Goal: Task Accomplishment & Management: Use online tool/utility

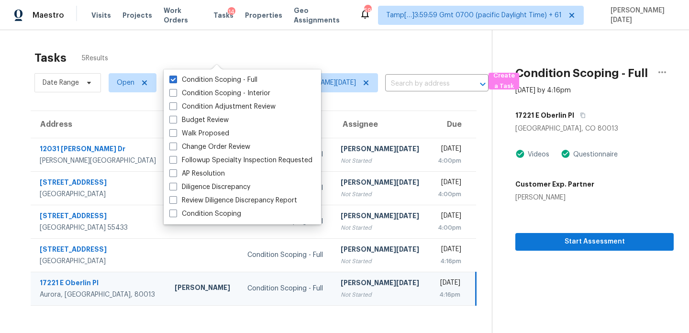
scroll to position [30, 0]
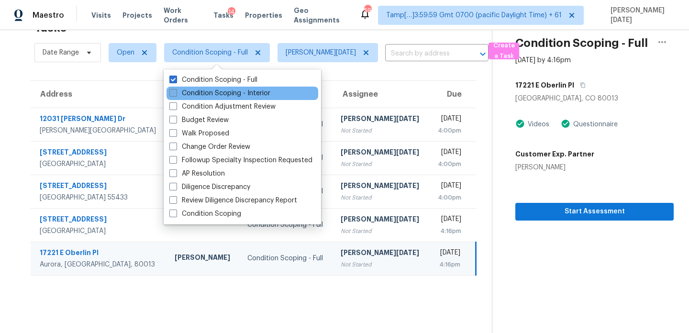
click at [187, 90] on label "Condition Scoping - Interior" at bounding box center [219, 94] width 101 height 10
click at [176, 90] on input "Condition Scoping - Interior" at bounding box center [172, 92] width 6 height 6
checkbox input "true"
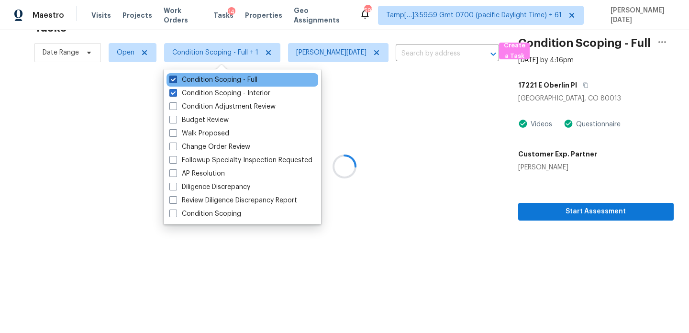
click at [190, 83] on label "Condition Scoping - Full" at bounding box center [213, 80] width 88 height 10
click at [176, 81] on input "Condition Scoping - Full" at bounding box center [172, 78] width 6 height 6
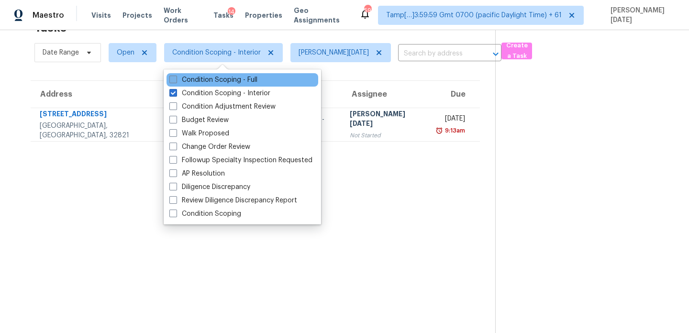
click at [190, 83] on label "Condition Scoping - Full" at bounding box center [213, 80] width 88 height 10
click at [176, 81] on input "Condition Scoping - Full" at bounding box center [172, 78] width 6 height 6
checkbox input "true"
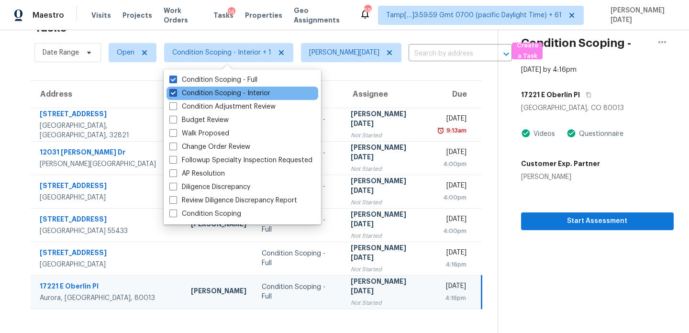
click at [188, 94] on label "Condition Scoping - Interior" at bounding box center [219, 94] width 101 height 10
click at [176, 94] on input "Condition Scoping - Interior" at bounding box center [172, 92] width 6 height 6
checkbox input "false"
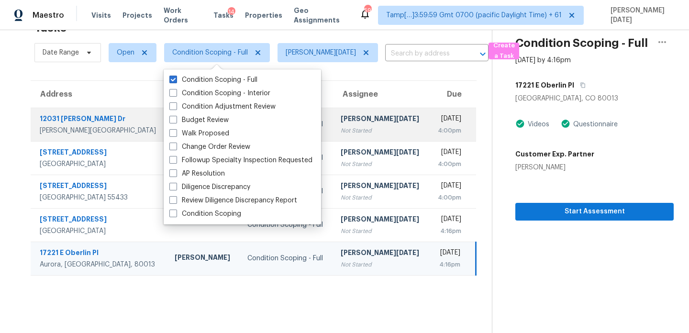
click at [361, 124] on div "[PERSON_NAME][DATE]" at bounding box center [381, 120] width 81 height 12
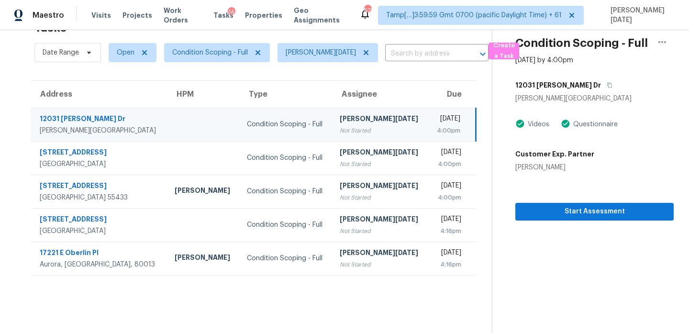
click at [361, 124] on div "[PERSON_NAME][DATE]" at bounding box center [380, 120] width 81 height 12
click at [607, 86] on icon "button" at bounding box center [610, 85] width 6 height 6
click at [124, 56] on span "Open" at bounding box center [126, 53] width 18 height 10
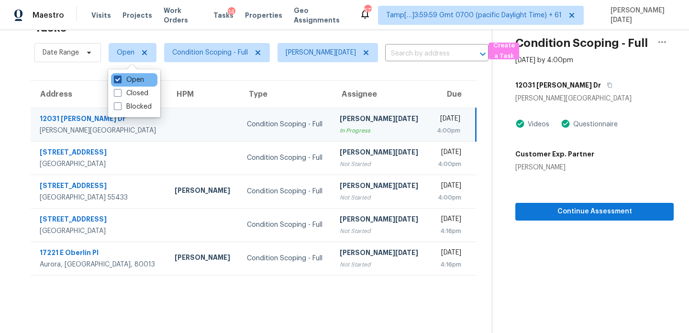
click at [122, 82] on label "Open" at bounding box center [129, 80] width 30 height 10
click at [120, 81] on input "Open" at bounding box center [117, 78] width 6 height 6
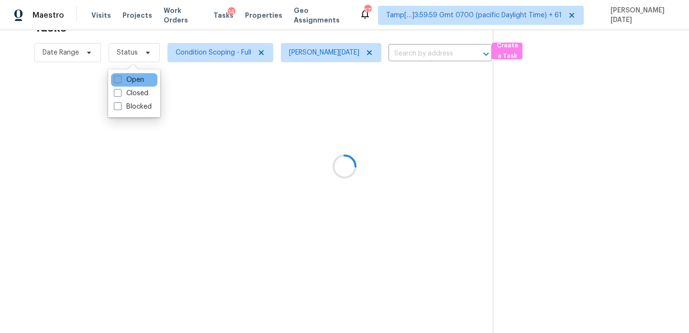
click at [122, 82] on label "Open" at bounding box center [129, 80] width 30 height 10
click at [120, 81] on input "Open" at bounding box center [117, 78] width 6 height 6
checkbox input "true"
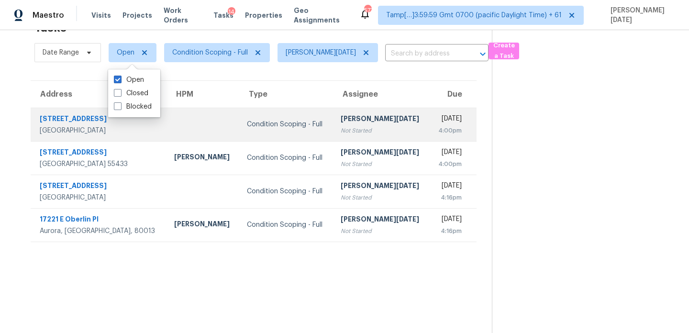
click at [296, 124] on div "Condition Scoping - Full" at bounding box center [286, 125] width 79 height 10
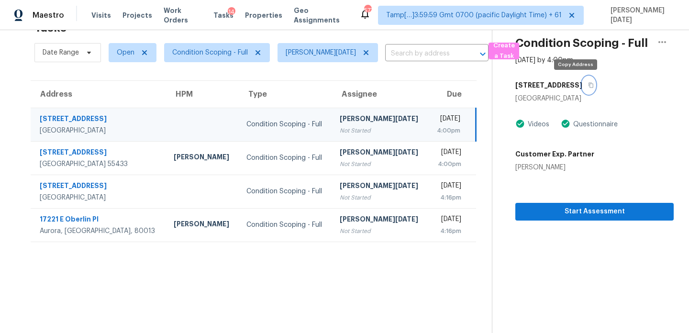
click at [588, 87] on icon "button" at bounding box center [591, 85] width 6 height 6
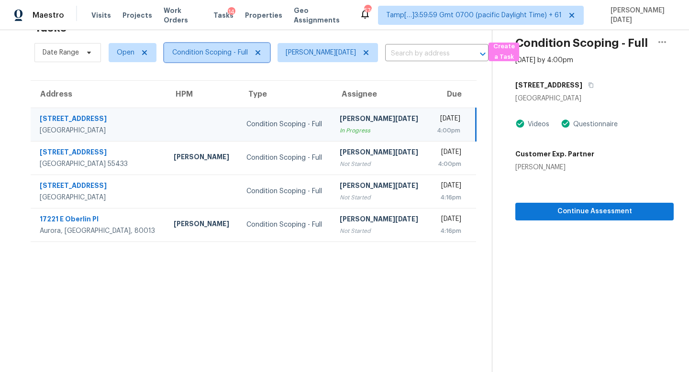
click at [190, 55] on span "Condition Scoping - Full" at bounding box center [210, 53] width 76 height 10
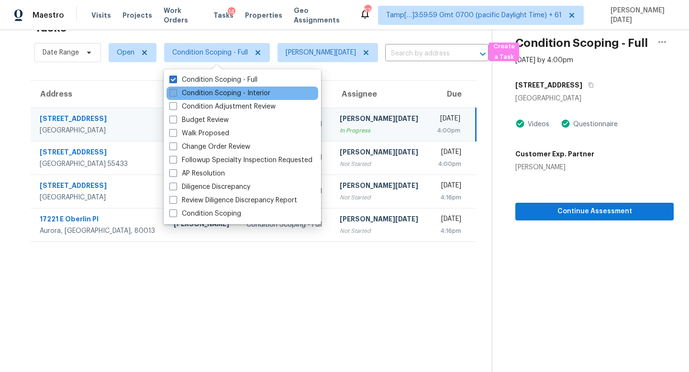
click at [189, 95] on label "Condition Scoping - Interior" at bounding box center [219, 94] width 101 height 10
click at [176, 95] on input "Condition Scoping - Interior" at bounding box center [172, 92] width 6 height 6
checkbox input "true"
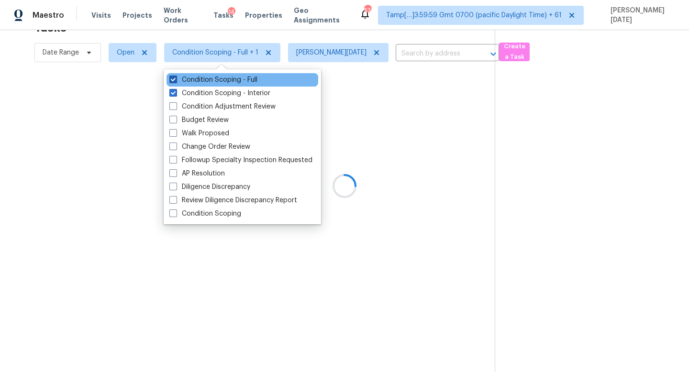
click at [191, 79] on label "Condition Scoping - Full" at bounding box center [213, 80] width 88 height 10
click at [176, 79] on input "Condition Scoping - Full" at bounding box center [172, 78] width 6 height 6
click at [191, 79] on label "Condition Scoping - Full" at bounding box center [213, 80] width 88 height 10
click at [176, 79] on input "Condition Scoping - Full" at bounding box center [172, 78] width 6 height 6
checkbox input "true"
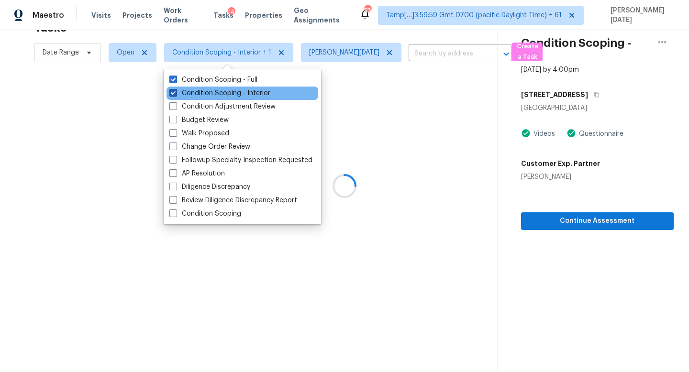
click at [191, 89] on label "Condition Scoping - Interior" at bounding box center [219, 94] width 101 height 10
click at [176, 89] on input "Condition Scoping - Interior" at bounding box center [172, 92] width 6 height 6
checkbox input "false"
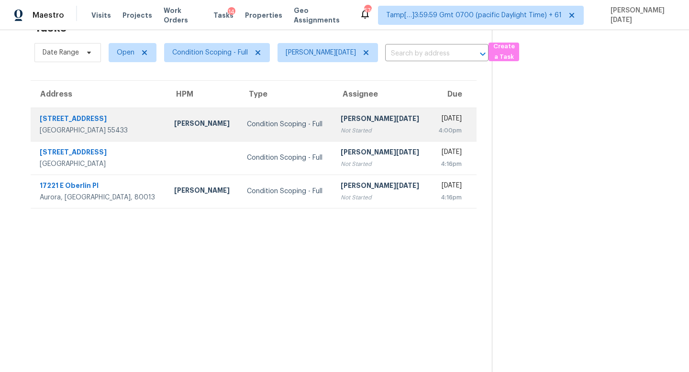
click at [347, 123] on div "[PERSON_NAME][DATE]" at bounding box center [381, 120] width 81 height 12
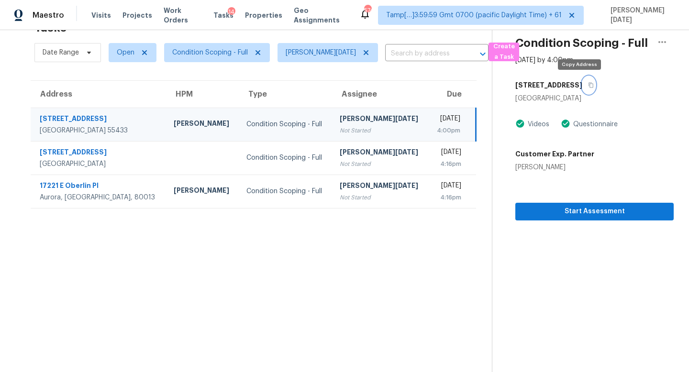
click at [588, 87] on icon "button" at bounding box center [591, 85] width 6 height 6
click at [429, 135] on td "Thu, Aug 21st 2025 4:00pm" at bounding box center [453, 125] width 48 height 34
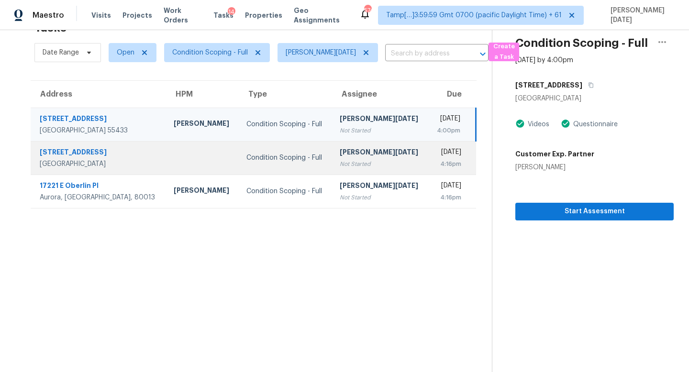
click at [429, 156] on td "Thu, Aug 21st 2025 4:16pm" at bounding box center [453, 158] width 48 height 34
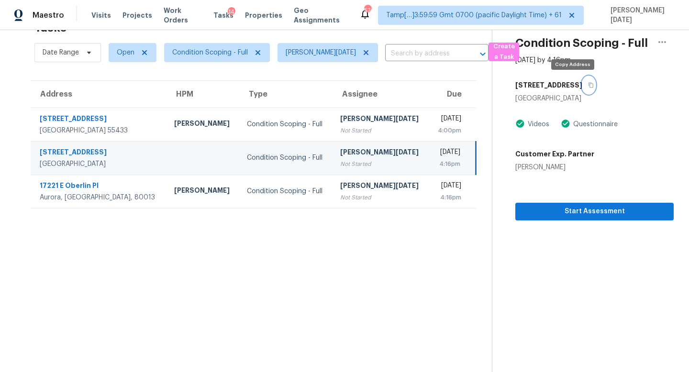
click at [588, 85] on icon "button" at bounding box center [591, 85] width 6 height 6
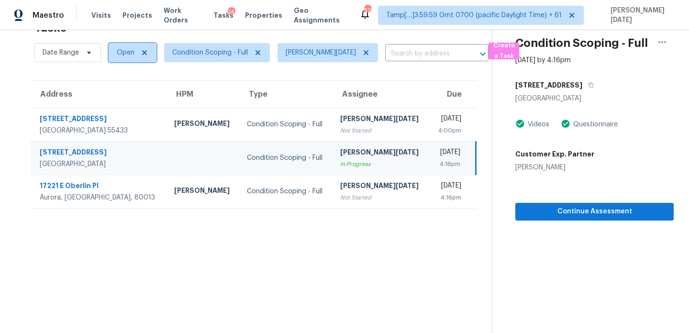
click at [121, 53] on span "Open" at bounding box center [126, 53] width 18 height 10
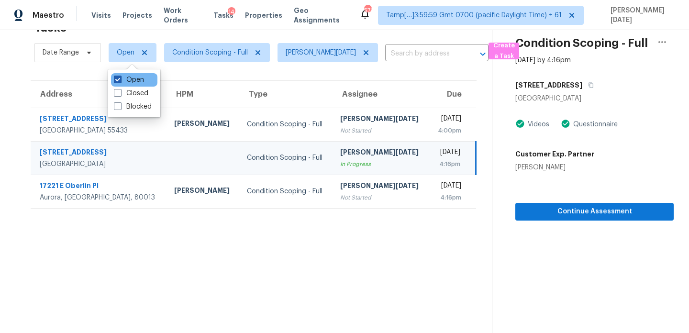
click at [123, 80] on label "Open" at bounding box center [129, 80] width 30 height 10
click at [120, 80] on input "Open" at bounding box center [117, 78] width 6 height 6
click at [123, 80] on label "Open" at bounding box center [129, 80] width 30 height 10
click at [120, 80] on input "Open" at bounding box center [117, 78] width 6 height 6
checkbox input "true"
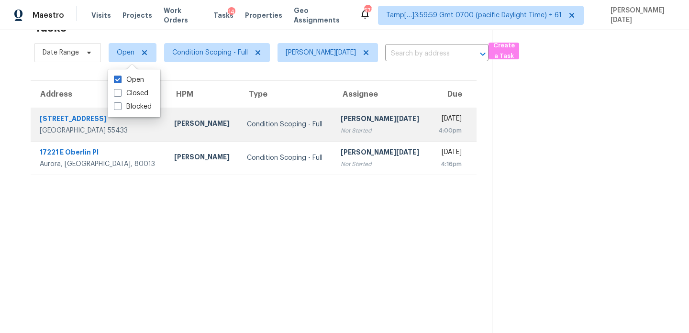
click at [333, 124] on td "Prabhu Raja Not Started" at bounding box center [381, 125] width 97 height 34
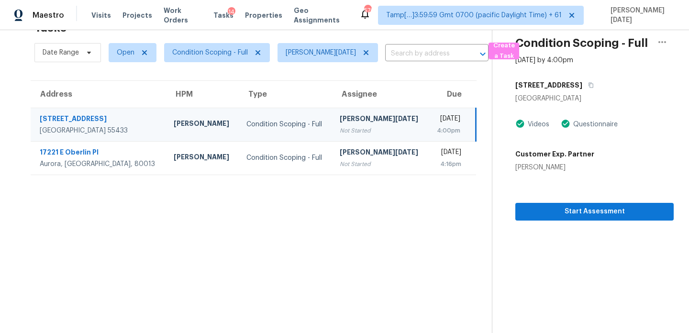
click at [332, 124] on td "Prabhu Raja Not Started" at bounding box center [380, 125] width 96 height 34
click at [436, 123] on div "Thu, Aug 21st 2025" at bounding box center [448, 120] width 25 height 12
click at [436, 117] on div "Thu, Aug 21st 2025" at bounding box center [448, 120] width 25 height 12
click at [538, 207] on span "Start Assessment" at bounding box center [594, 212] width 143 height 12
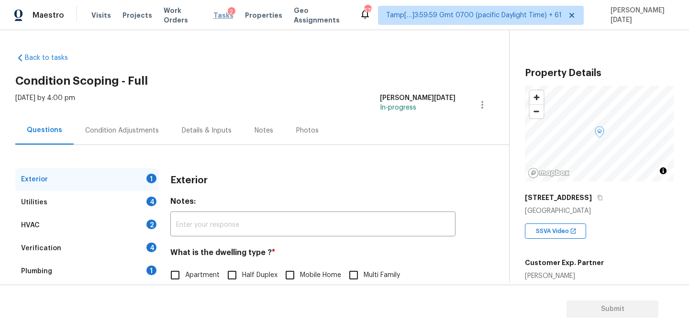
click at [218, 14] on span "Tasks" at bounding box center [224, 15] width 20 height 7
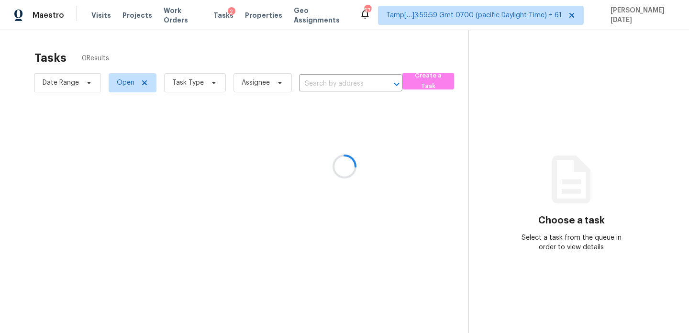
click at [208, 89] on div at bounding box center [344, 166] width 689 height 333
click at [208, 87] on div at bounding box center [344, 166] width 689 height 333
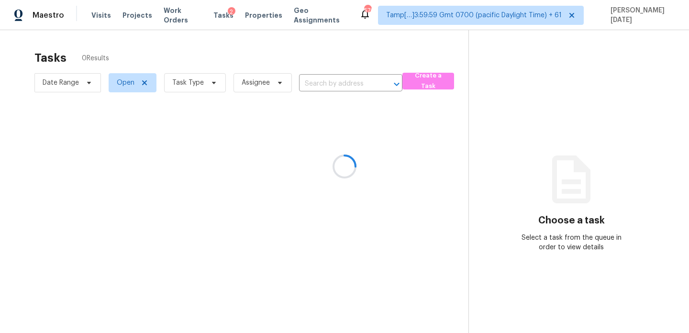
click at [208, 87] on div at bounding box center [344, 166] width 689 height 333
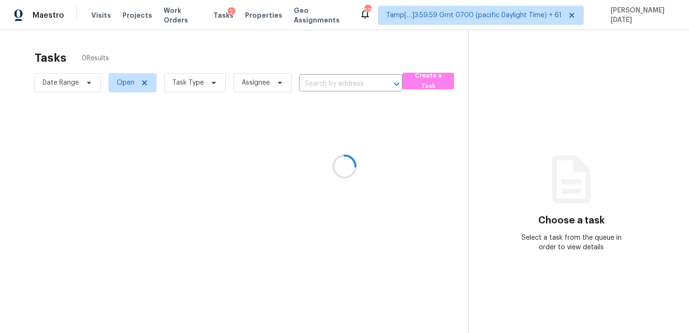
click at [208, 87] on div at bounding box center [344, 166] width 689 height 333
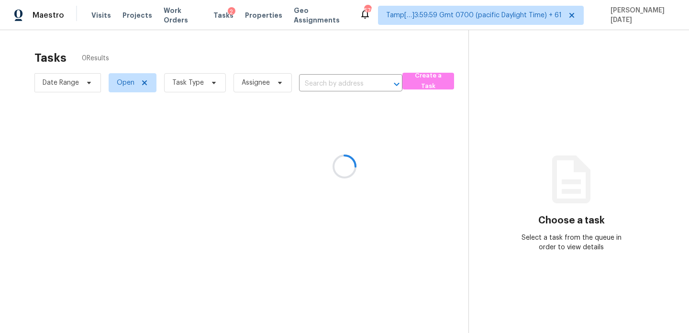
click at [208, 87] on div at bounding box center [344, 166] width 689 height 333
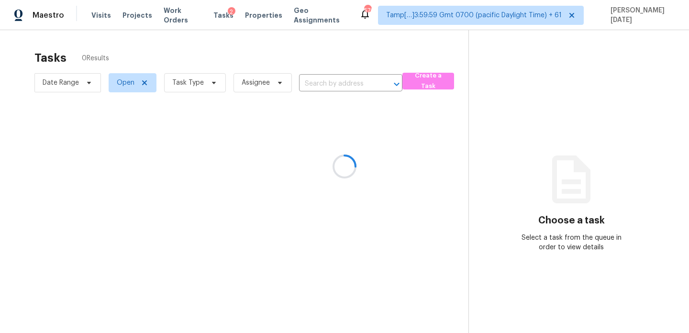
click at [208, 87] on div at bounding box center [344, 166] width 689 height 333
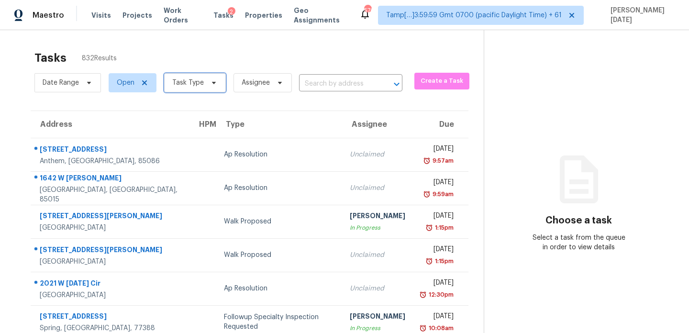
click at [208, 87] on span "Task Type" at bounding box center [195, 82] width 62 height 19
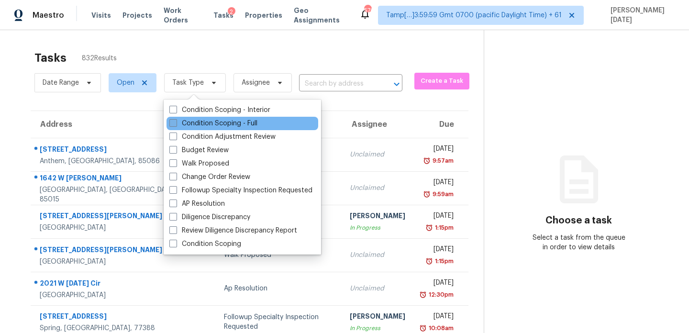
click at [198, 122] on label "Condition Scoping - Full" at bounding box center [213, 124] width 88 height 10
click at [176, 122] on input "Condition Scoping - Full" at bounding box center [172, 122] width 6 height 6
checkbox input "true"
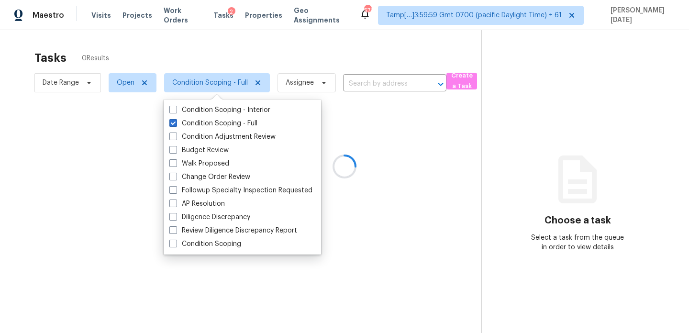
click at [300, 54] on div at bounding box center [344, 166] width 689 height 333
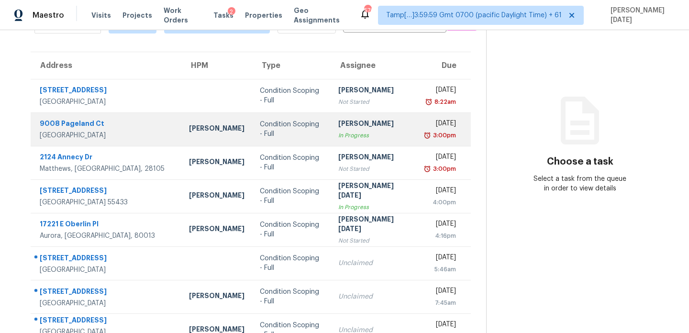
scroll to position [69, 0]
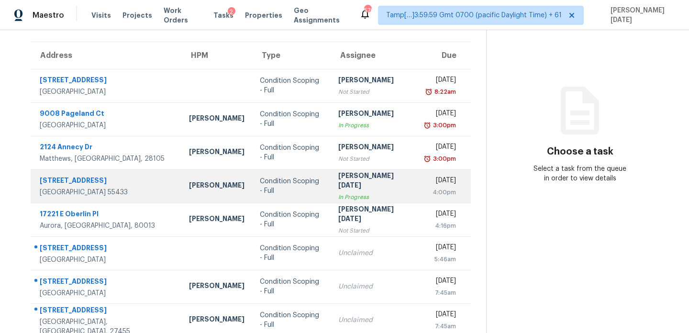
click at [372, 183] on td "Prabhu Raja In Progress" at bounding box center [374, 186] width 87 height 34
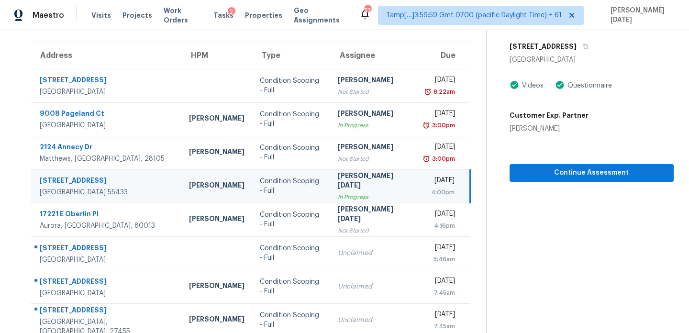
scroll to position [0, 0]
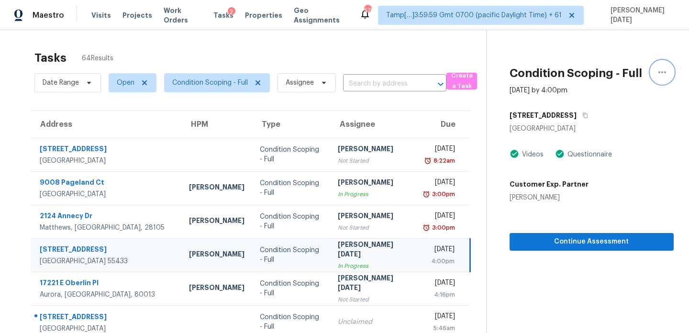
click at [664, 71] on icon "button" at bounding box center [662, 72] width 11 height 11
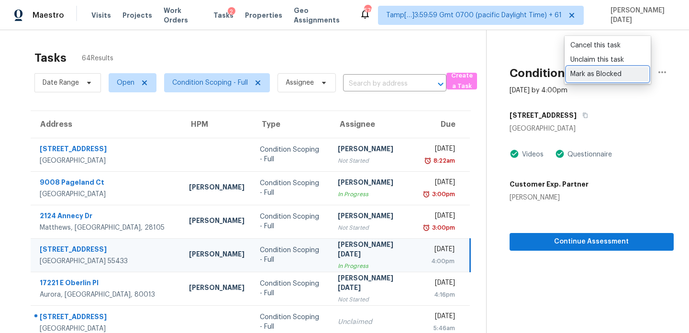
click at [620, 73] on div "Mark as Blocked" at bounding box center [608, 74] width 75 height 10
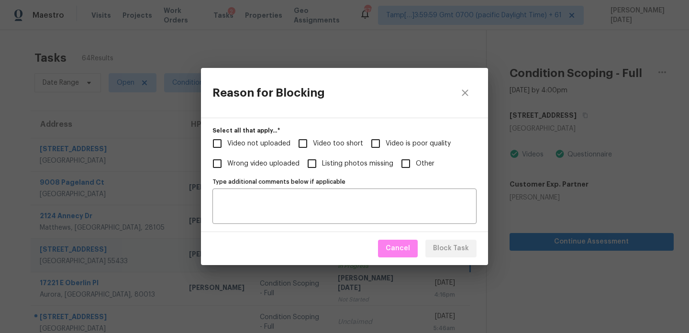
click at [315, 142] on span "Video too short" at bounding box center [338, 144] width 50 height 10
click at [313, 142] on input "Video too short" at bounding box center [303, 144] width 20 height 20
checkbox input "true"
click at [341, 201] on textarea "Type additional comments below if applicable" at bounding box center [344, 206] width 253 height 20
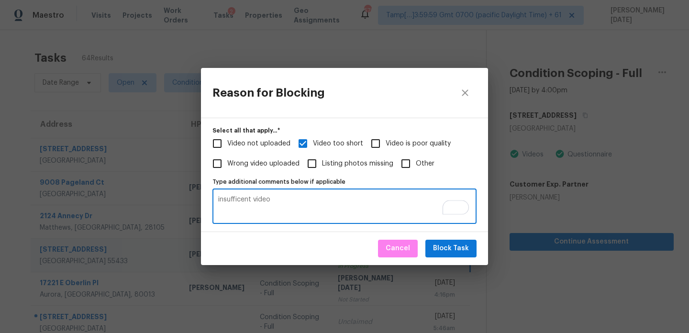
type textarea "insufficent video"
click at [459, 248] on span "Block Task" at bounding box center [451, 249] width 36 height 12
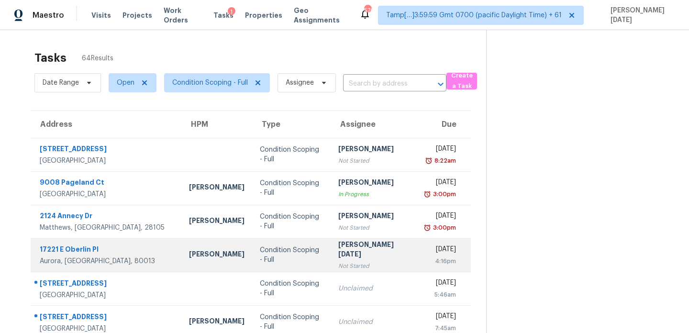
click at [342, 261] on div "Not Started" at bounding box center [375, 266] width 72 height 10
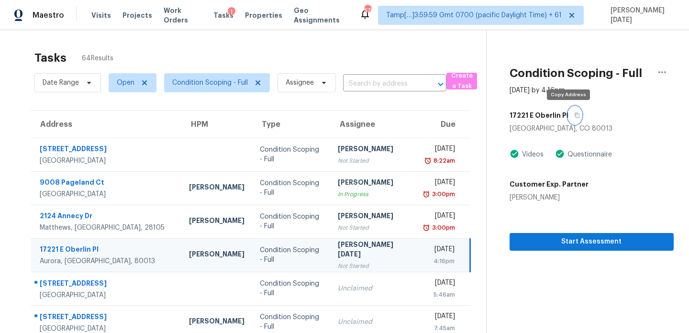
click at [573, 117] on button "button" at bounding box center [575, 115] width 13 height 17
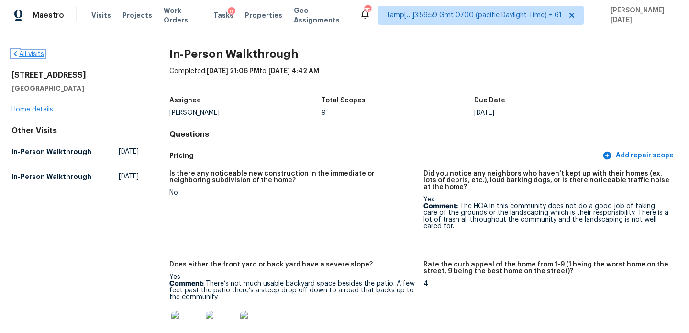
click at [33, 52] on link "All visits" at bounding box center [27, 54] width 33 height 7
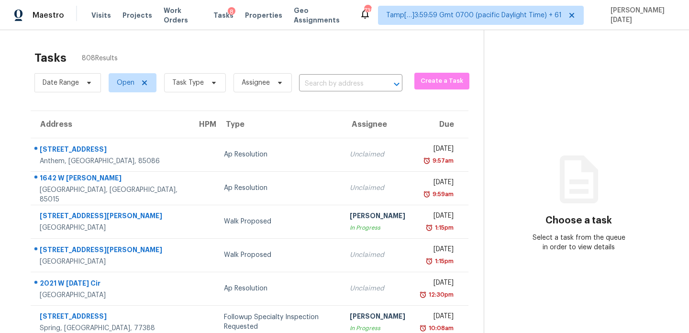
click at [313, 82] on input "text" at bounding box center [337, 84] width 77 height 15
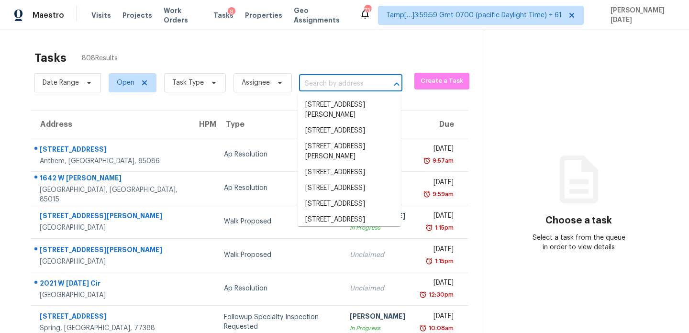
paste input "12031 Mulholland Dr, Meadows Place, TX 77477"
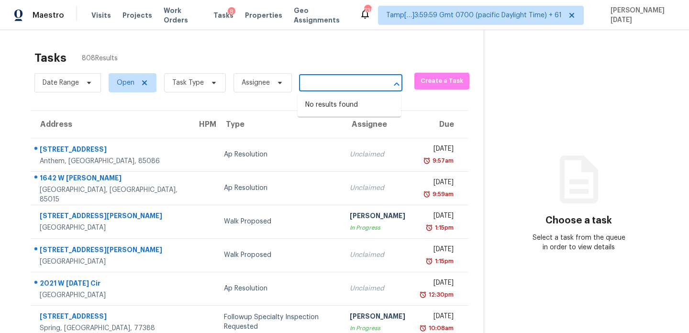
type input "12031 Mulholland Dr, Meadows Place, TX 77477"
click at [200, 81] on span "Task Type" at bounding box center [188, 83] width 32 height 10
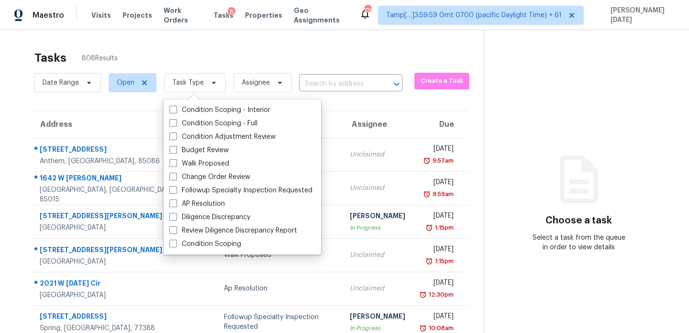
scroll to position [0, 0]
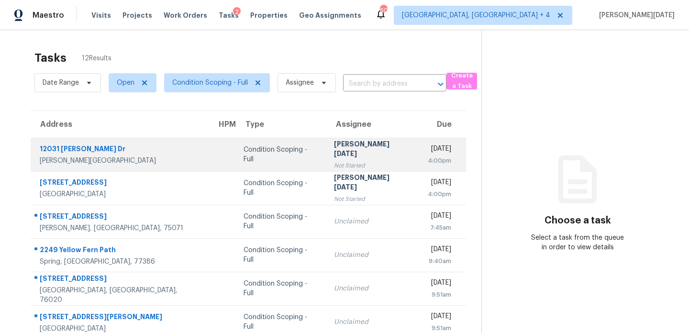
click at [359, 144] on td "[PERSON_NAME][DATE] Not Started" at bounding box center [374, 155] width 94 height 34
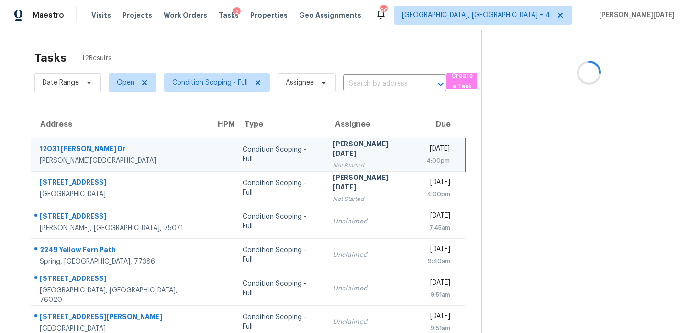
click at [359, 144] on td "[PERSON_NAME][DATE] Not Started" at bounding box center [372, 155] width 93 height 34
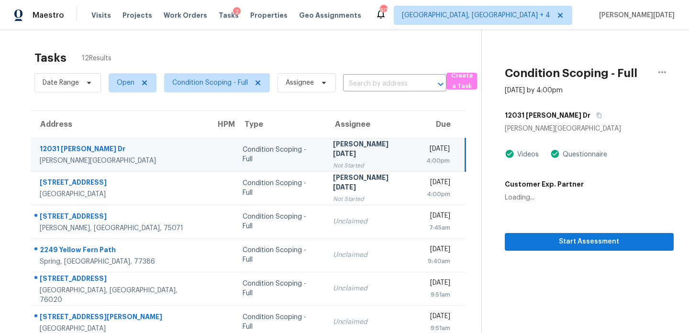
click at [359, 144] on td "[PERSON_NAME][DATE] Not Started" at bounding box center [372, 155] width 93 height 34
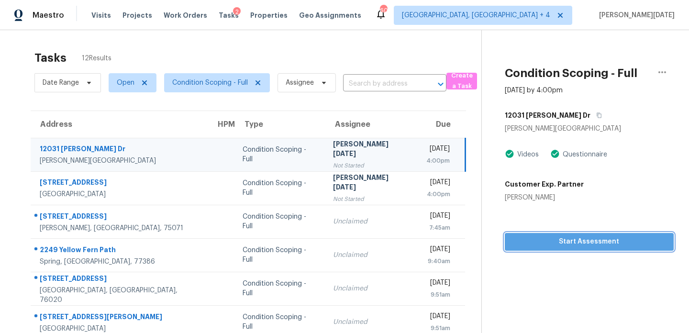
click at [526, 244] on span "Start Assessment" at bounding box center [590, 242] width 154 height 12
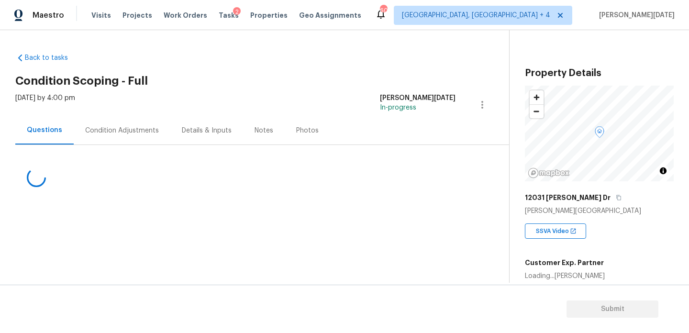
click at [142, 141] on div "Condition Adjustments" at bounding box center [122, 130] width 97 height 28
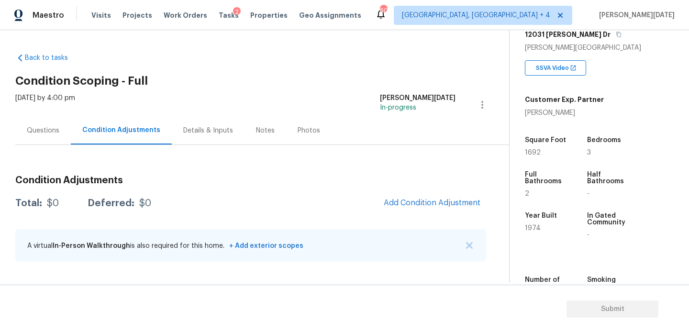
scroll to position [183, 0]
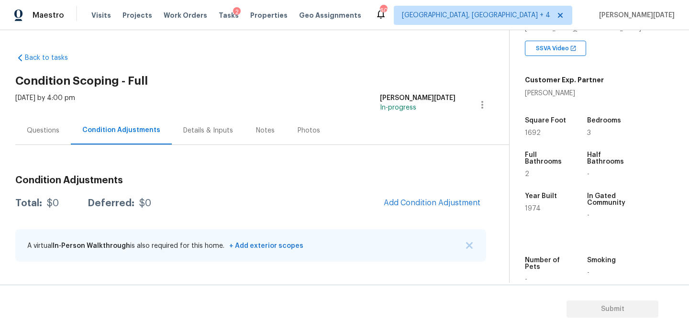
click at [406, 191] on div "Condition Adjustments Total: $0 Deferred: $0 Add Condition Adjustment A virtual…" at bounding box center [250, 219] width 471 height 102
click at [406, 197] on button "Add Condition Adjustment" at bounding box center [432, 203] width 108 height 20
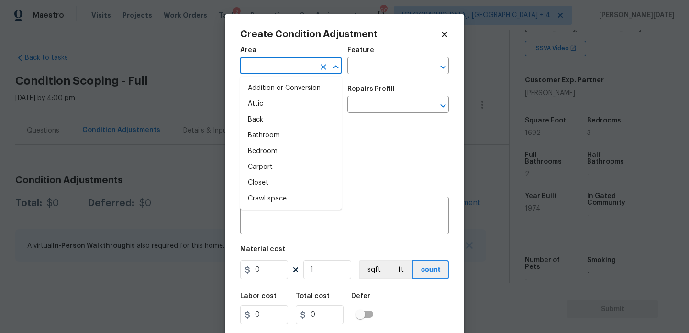
click at [255, 59] on input "text" at bounding box center [277, 66] width 75 height 15
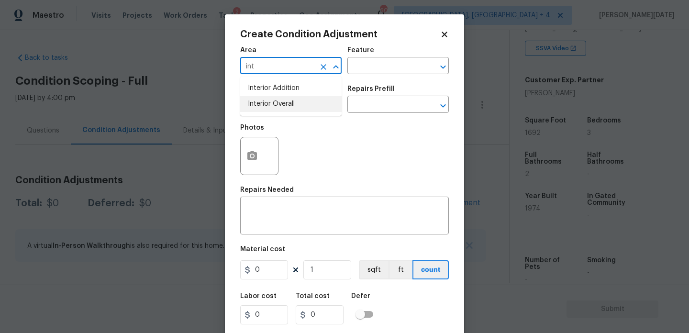
click at [265, 96] on li "Interior Overall" at bounding box center [291, 104] width 102 height 16
type input "Interior Overall"
click at [268, 113] on input "text" at bounding box center [277, 105] width 75 height 15
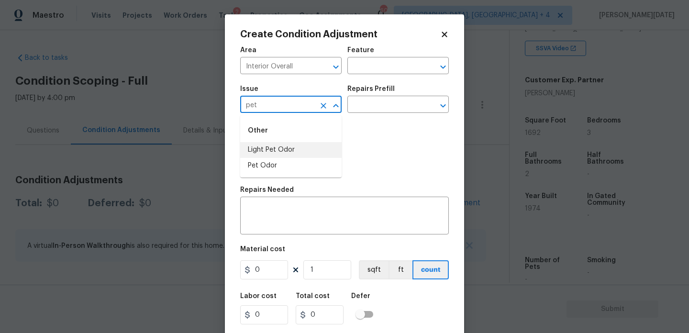
click at [276, 146] on li "Light Pet Odor" at bounding box center [291, 150] width 102 height 16
type input "Light Pet Odor"
click at [401, 98] on input "text" at bounding box center [385, 105] width 75 height 15
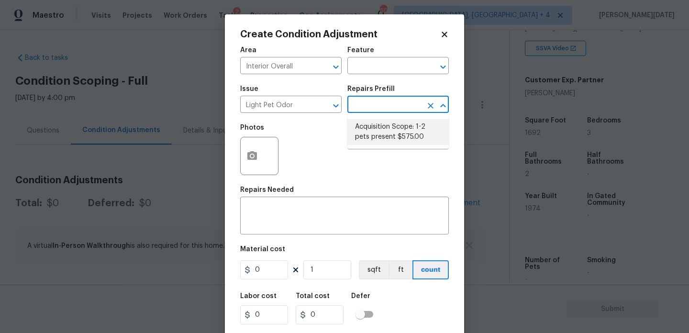
click at [395, 128] on li "Acquisition Scope: 1-2 pets present $575.00" at bounding box center [399, 132] width 102 height 26
type textarea "Acquisition Scope: 1-2 pets present"
type input "575"
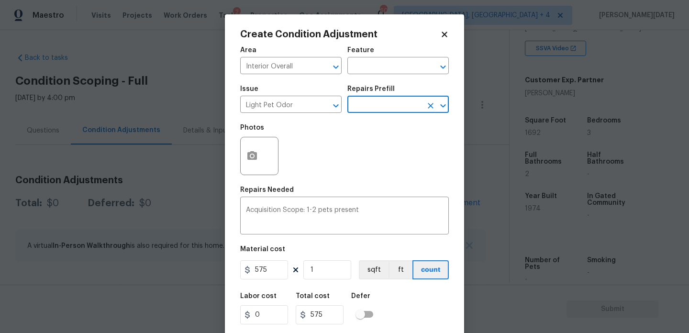
scroll to position [24, 0]
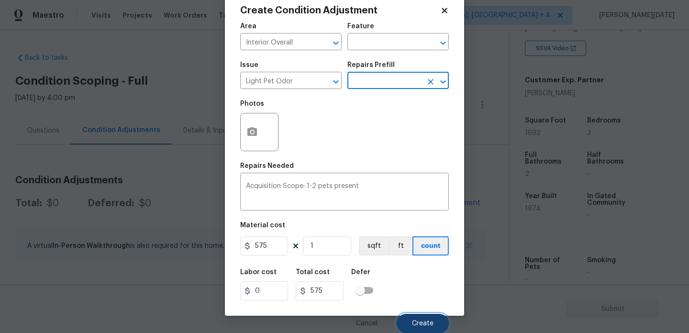
click at [418, 322] on span "Create" at bounding box center [423, 323] width 22 height 7
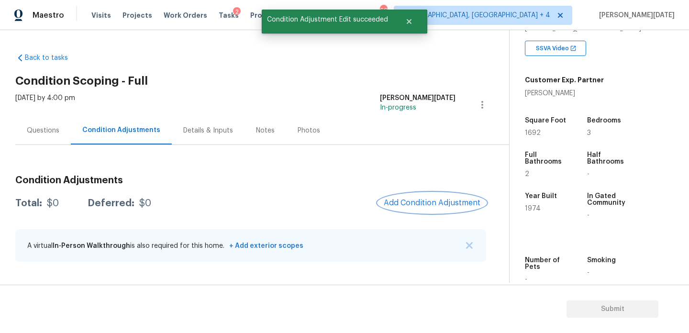
scroll to position [0, 0]
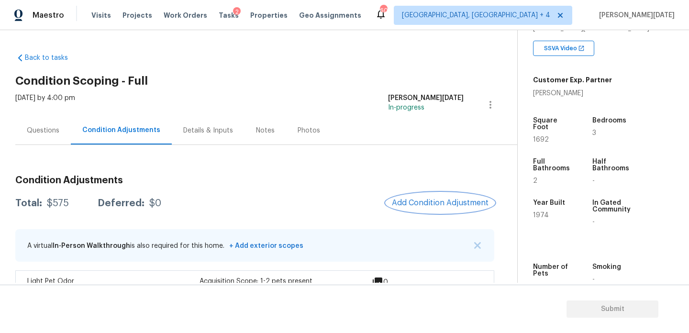
click at [399, 200] on span "Add Condition Adjustment" at bounding box center [440, 203] width 97 height 9
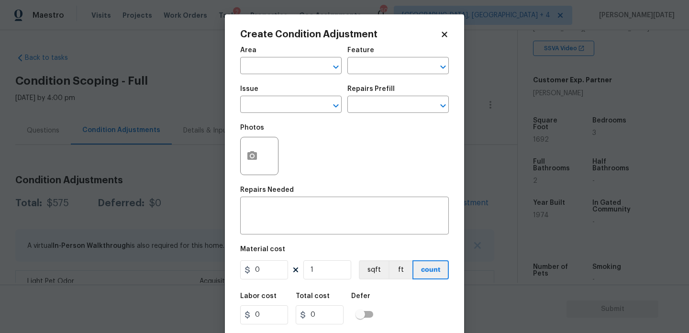
click at [270, 158] on div at bounding box center [259, 156] width 38 height 38
click at [262, 159] on button "button" at bounding box center [252, 155] width 23 height 37
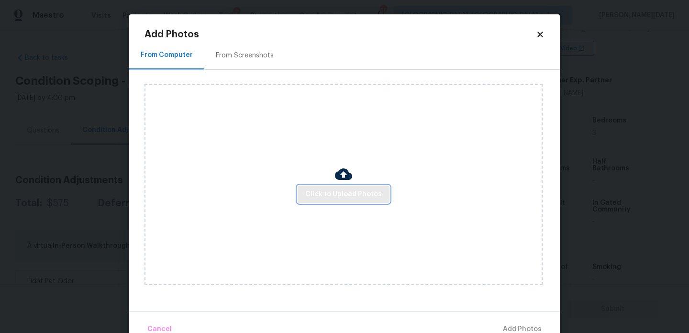
click at [341, 193] on span "Click to Upload Photos" at bounding box center [343, 195] width 77 height 12
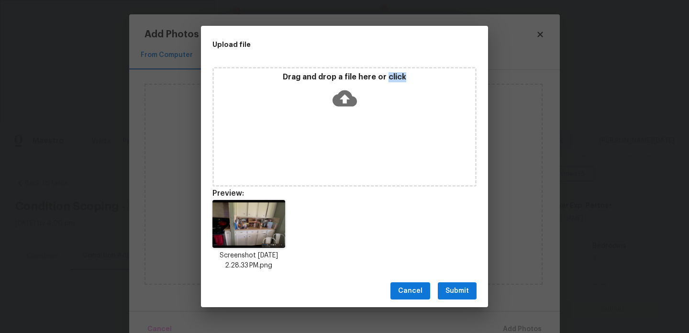
click at [460, 304] on div "Cancel Submit" at bounding box center [344, 291] width 287 height 33
click at [463, 282] on button "Submit" at bounding box center [457, 291] width 39 height 18
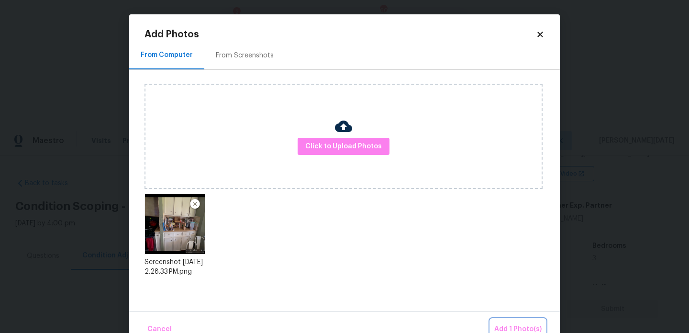
click at [508, 321] on button "Add 1 Photo(s)" at bounding box center [518, 329] width 55 height 21
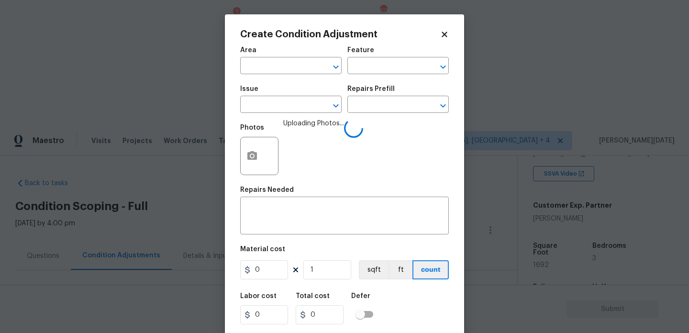
click at [253, 55] on div "Area" at bounding box center [291, 53] width 102 height 12
click at [253, 66] on input "text" at bounding box center [277, 66] width 75 height 15
type input "kit"
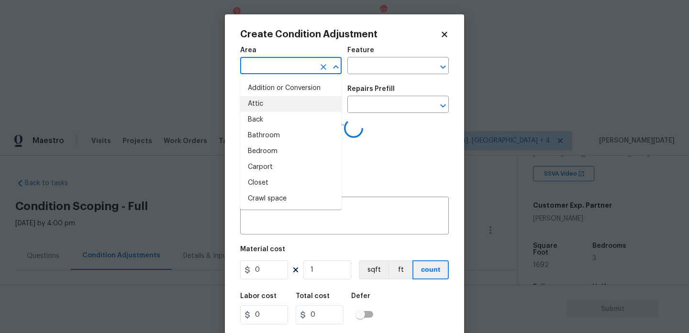
click at [271, 96] on li "Attic" at bounding box center [291, 104] width 102 height 16
type input "Attic"
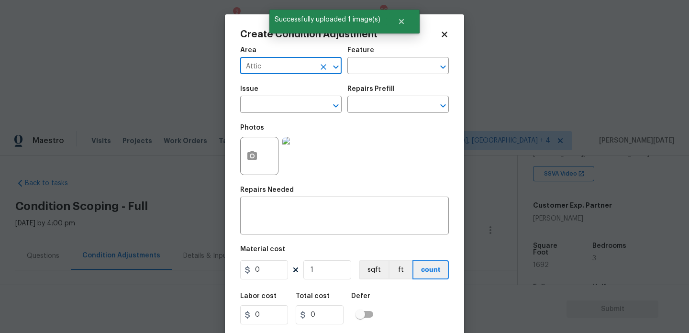
click at [322, 68] on icon "Clear" at bounding box center [324, 67] width 6 height 6
type input "k"
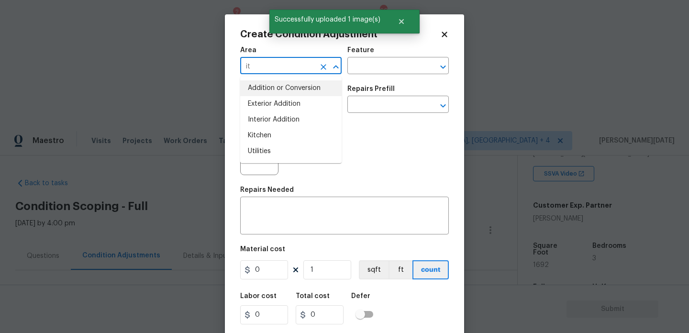
type input "i"
click at [307, 90] on li "Kitchen" at bounding box center [291, 88] width 102 height 16
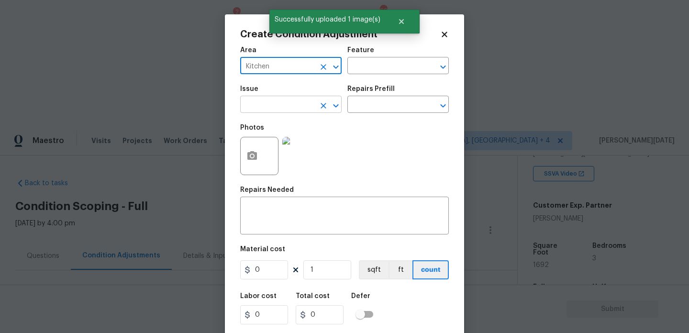
type input "Kitchen"
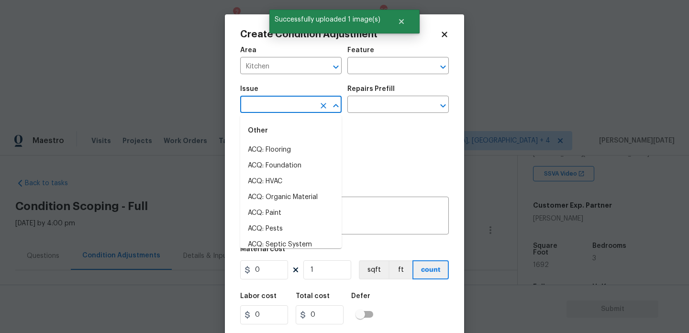
click at [292, 100] on input "text" at bounding box center [277, 105] width 75 height 15
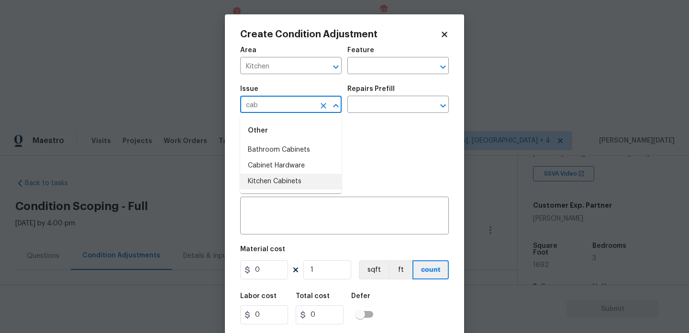
click at [286, 184] on li "Kitchen Cabinets" at bounding box center [291, 182] width 102 height 16
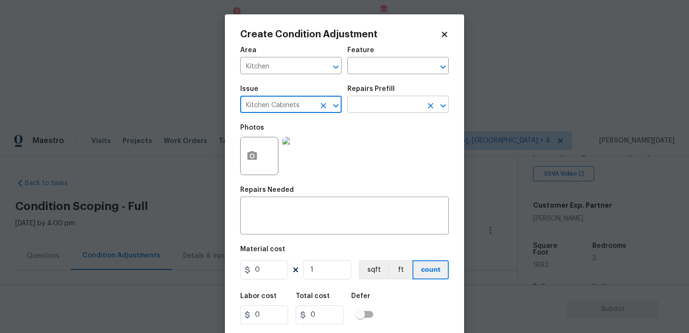
type input "Kitchen Cabinets"
click at [356, 112] on input "text" at bounding box center [385, 105] width 75 height 15
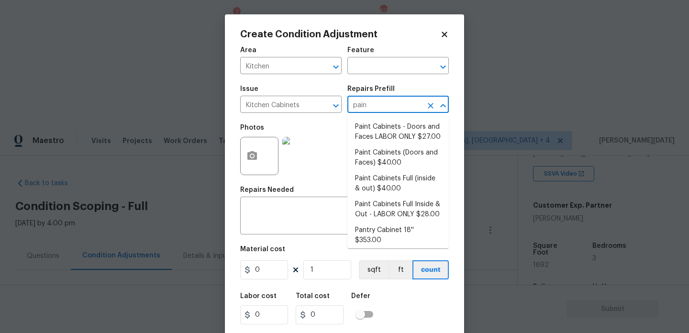
type input "paint"
click at [383, 136] on li "Paint Cabinets - Doors and Faces LABOR ONLY $27.00" at bounding box center [399, 132] width 102 height 26
type input "Cabinets"
type textarea "Prep, sand, mask and apply 2 coats of paint to the kitchen cabinet doors and bo…"
type input "27"
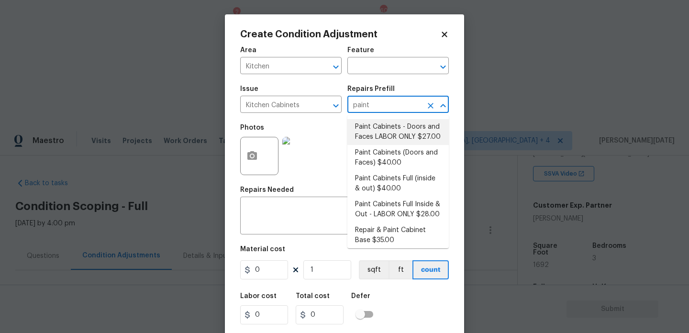
type input "27"
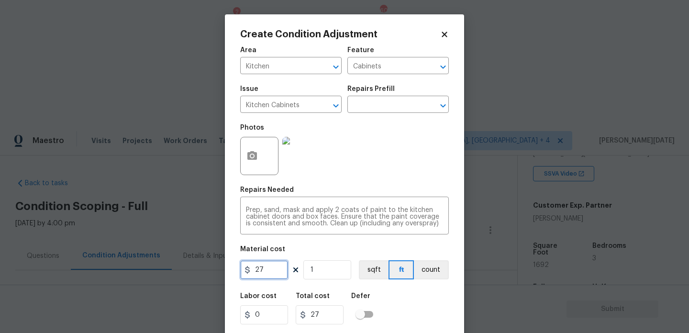
drag, startPoint x: 192, startPoint y: 273, endPoint x: 185, endPoint y: 273, distance: 7.2
click at [185, 273] on div "Create Condition Adjustment Area Kitchen ​ Feature Cabinets ​ Issue Kitchen Cab…" at bounding box center [344, 166] width 689 height 333
type input "1200"
click at [369, 188] on div "Repairs Needed" at bounding box center [344, 193] width 209 height 12
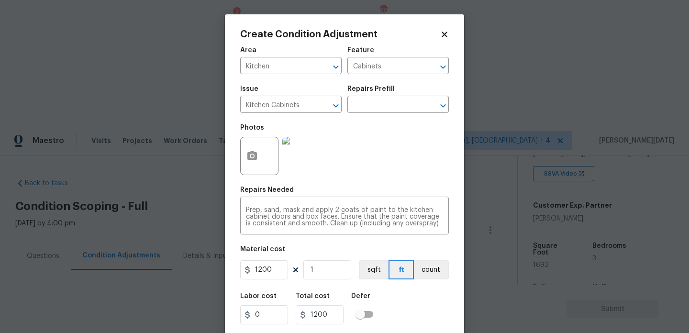
scroll to position [24, 0]
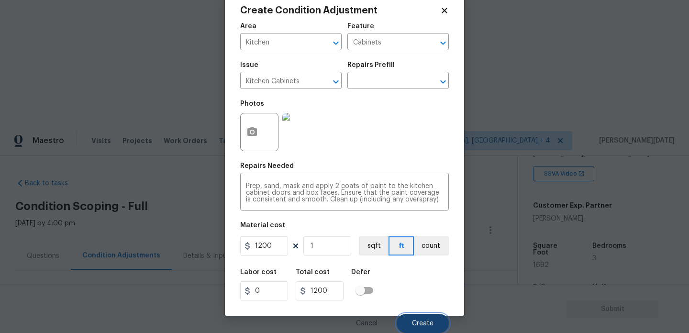
click at [425, 324] on span "Create" at bounding box center [423, 323] width 22 height 7
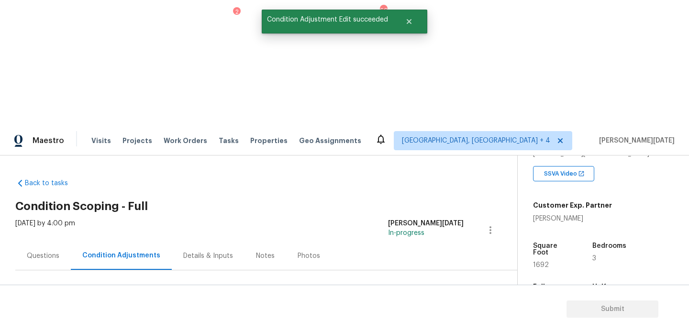
scroll to position [0, 0]
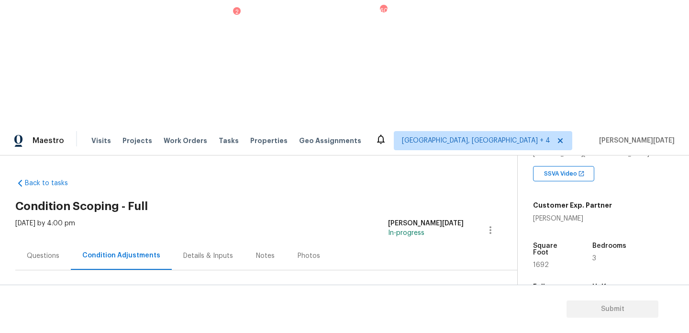
click at [412, 324] on span "Add Condition Adjustment" at bounding box center [440, 328] width 97 height 9
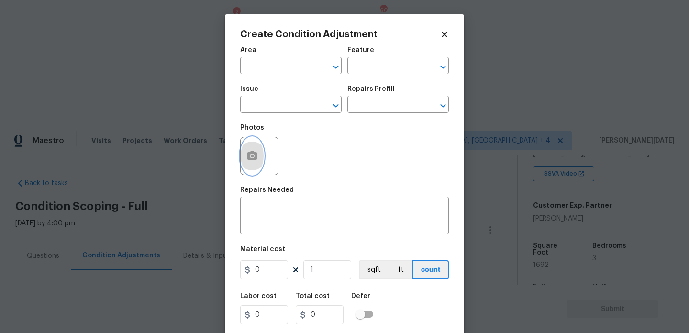
click at [254, 166] on button "button" at bounding box center [252, 155] width 23 height 37
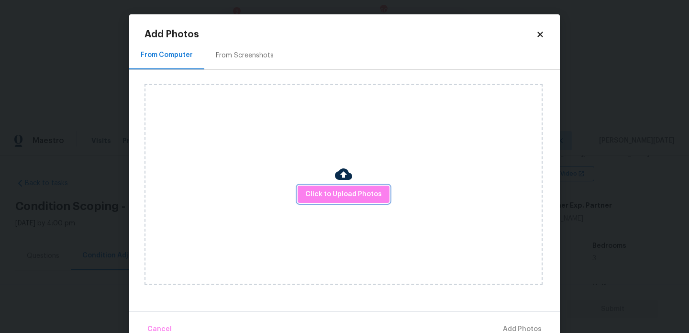
click at [340, 189] on span "Click to Upload Photos" at bounding box center [343, 195] width 77 height 12
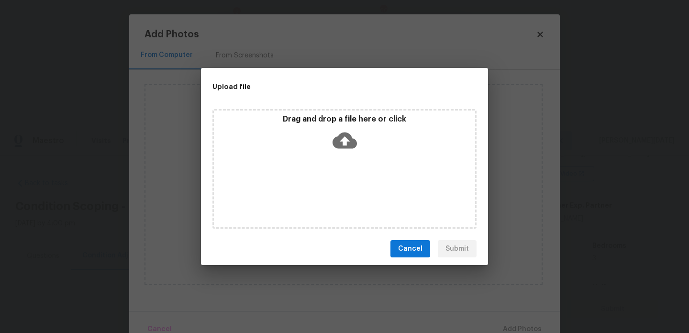
click at [340, 189] on div "Drag and drop a file here or click" at bounding box center [345, 169] width 264 height 120
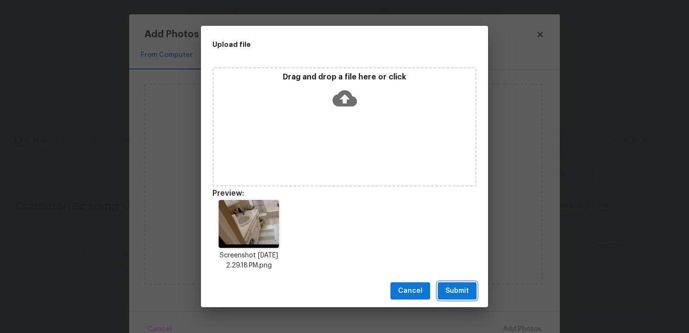
click at [450, 284] on button "Submit" at bounding box center [457, 291] width 39 height 18
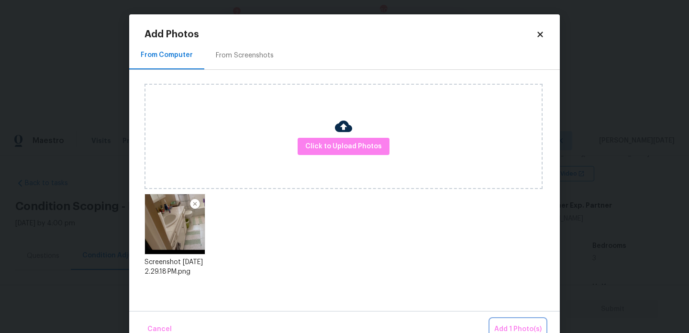
click at [521, 326] on span "Add 1 Photo(s)" at bounding box center [518, 330] width 47 height 12
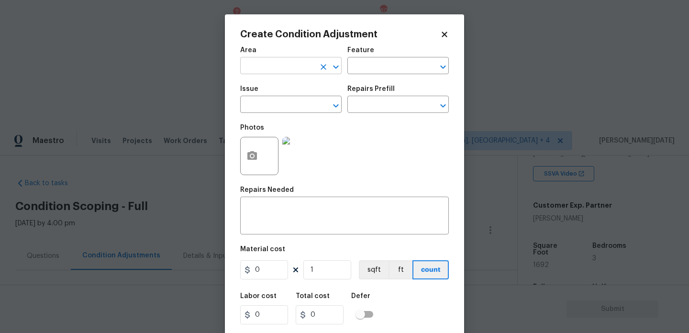
click at [283, 70] on input "text" at bounding box center [277, 66] width 75 height 15
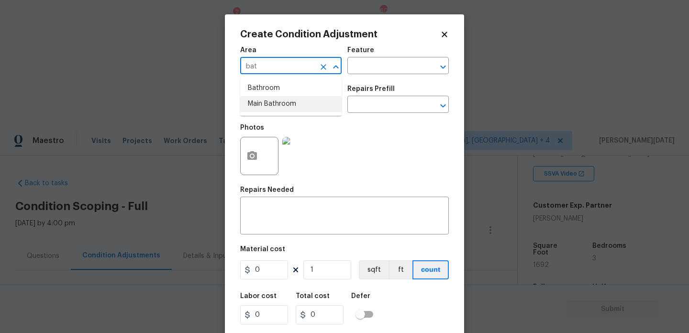
click at [280, 98] on li "Main Bathroom" at bounding box center [291, 104] width 102 height 16
type input "Main Bathroom"
click at [323, 68] on icon "Clear" at bounding box center [324, 67] width 6 height 6
click at [290, 90] on li "Bathroom" at bounding box center [291, 88] width 102 height 16
type input "Bathroom"
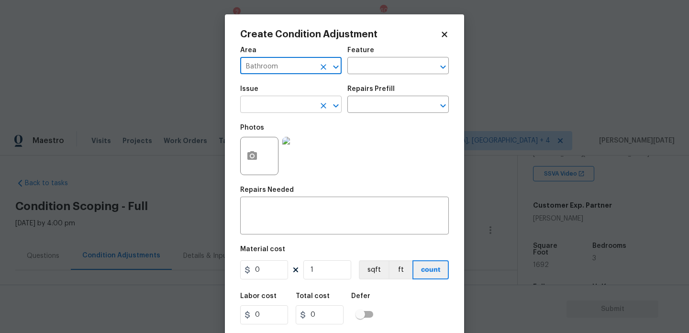
click at [287, 102] on input "text" at bounding box center [277, 105] width 75 height 15
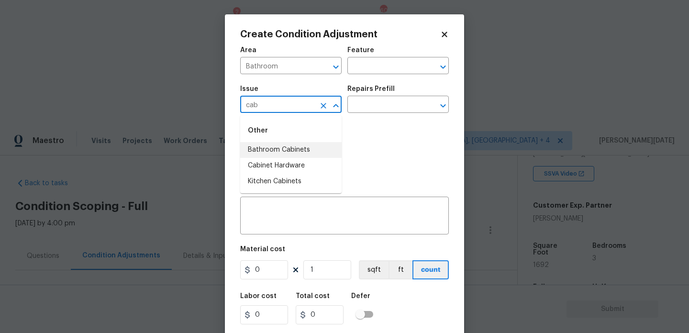
click at [300, 153] on li "Bathroom Cabinets" at bounding box center [291, 150] width 102 height 16
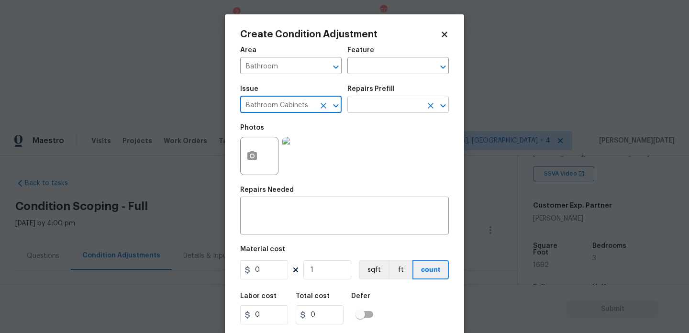
type input "Bathroom Cabinets"
click at [364, 112] on input "text" at bounding box center [385, 105] width 75 height 15
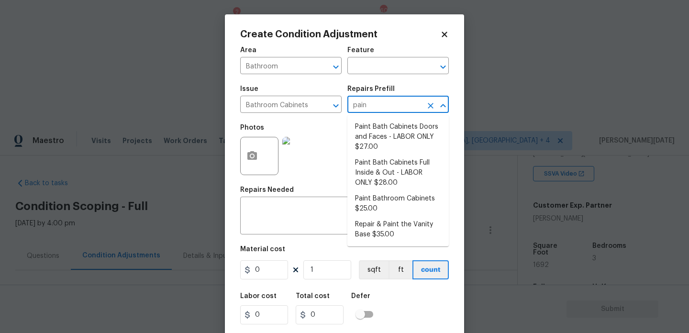
type input "paint"
click at [368, 142] on li "Paint Bath Cabinets Doors and Faces - LABOR ONLY $27.00" at bounding box center [399, 137] width 102 height 36
type input "Cabinets"
type textarea "Prep, sand, mask and apply 2 coats of paint to the bathroom cabinet doors and b…"
type input "27"
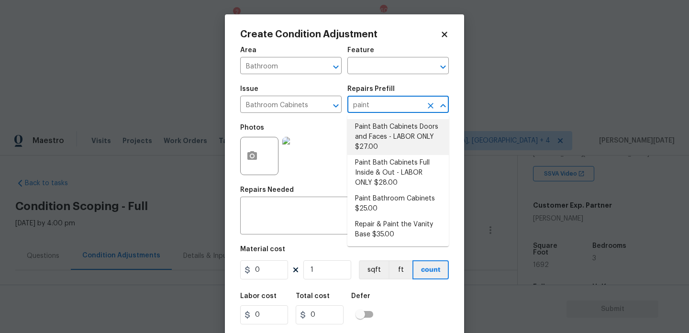
type input "27"
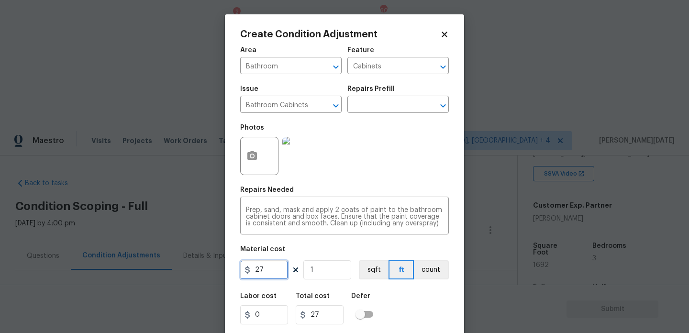
drag, startPoint x: 264, startPoint y: 266, endPoint x: 216, endPoint y: 266, distance: 47.9
click at [216, 266] on div "Create Condition Adjustment Area Bathroom ​ Feature Cabinets ​ Issue Bathroom C…" at bounding box center [344, 166] width 689 height 333
type input "1000"
click at [409, 191] on div "Repairs Needed" at bounding box center [344, 193] width 209 height 12
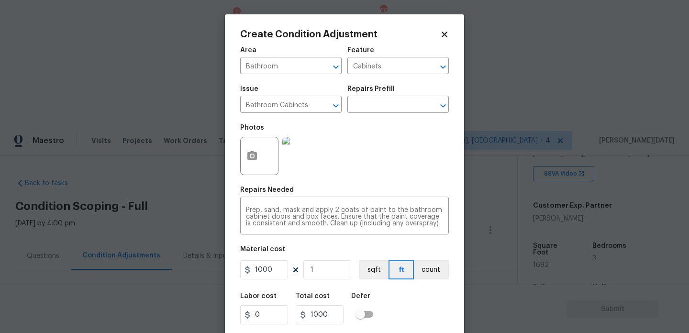
scroll to position [24, 0]
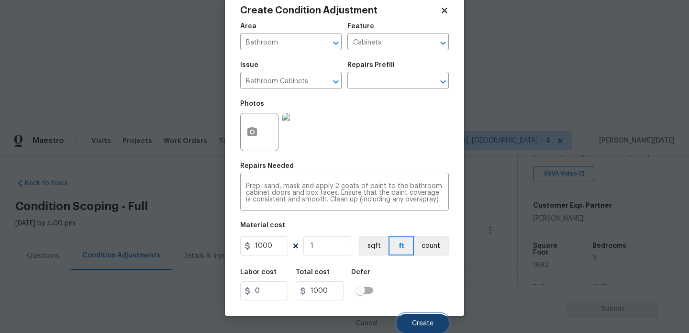
click at [415, 322] on span "Create" at bounding box center [423, 323] width 22 height 7
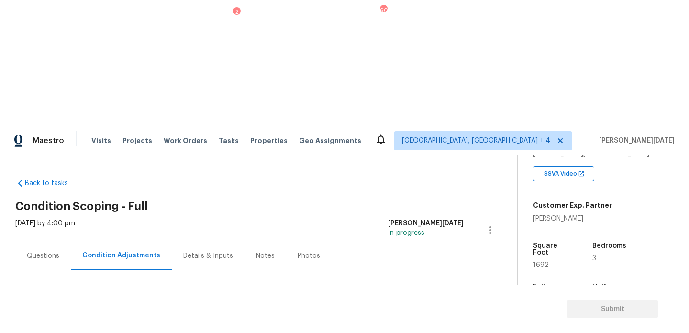
scroll to position [184, 0]
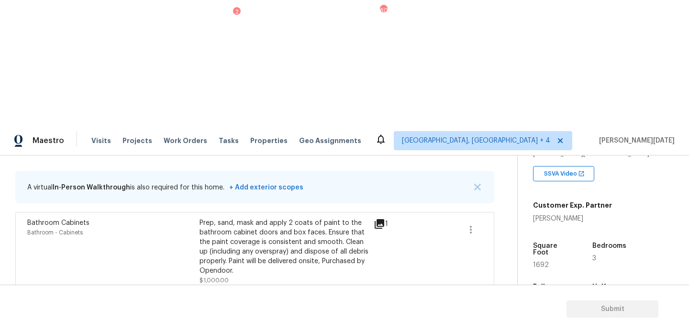
click at [542, 262] on span "1692" at bounding box center [541, 265] width 16 height 7
copy span "1692"
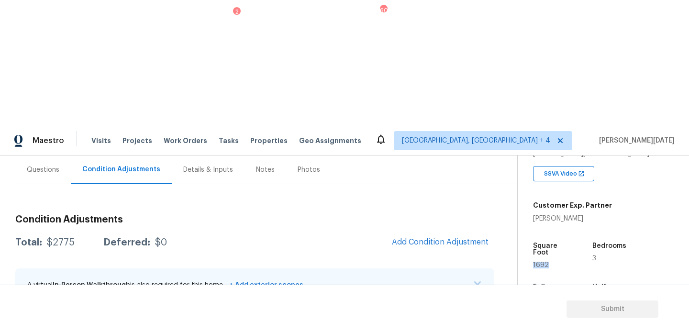
scroll to position [0, 0]
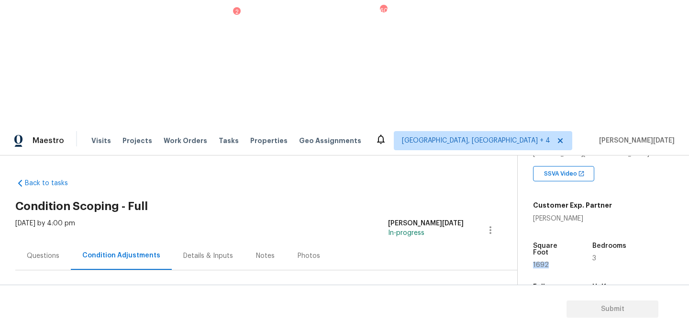
click at [432, 324] on span "Add Condition Adjustment" at bounding box center [440, 328] width 97 height 9
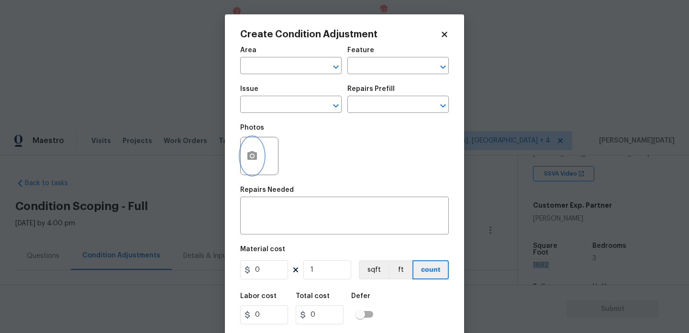
click at [249, 161] on icon "button" at bounding box center [252, 155] width 11 height 11
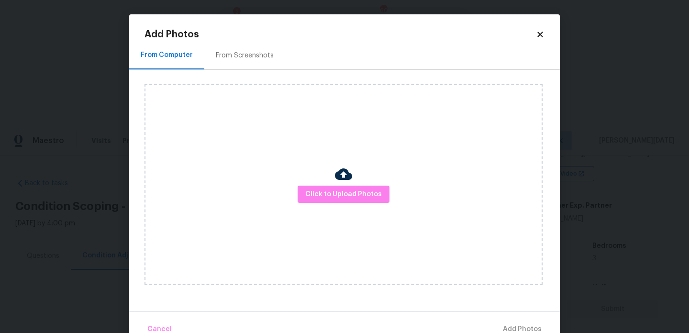
click at [241, 46] on div "From Screenshots" at bounding box center [244, 55] width 81 height 28
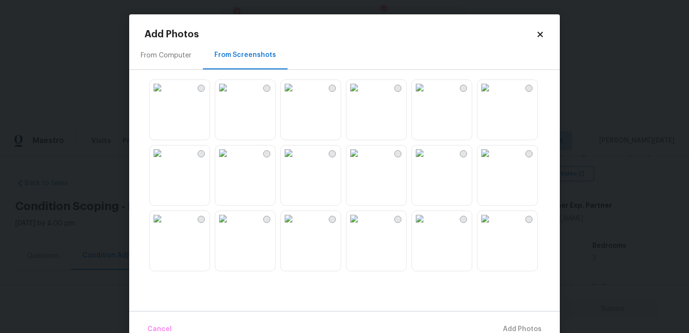
click at [362, 161] on img at bounding box center [354, 153] width 15 height 15
click at [231, 161] on img at bounding box center [222, 153] width 15 height 15
click at [165, 161] on img at bounding box center [157, 153] width 15 height 15
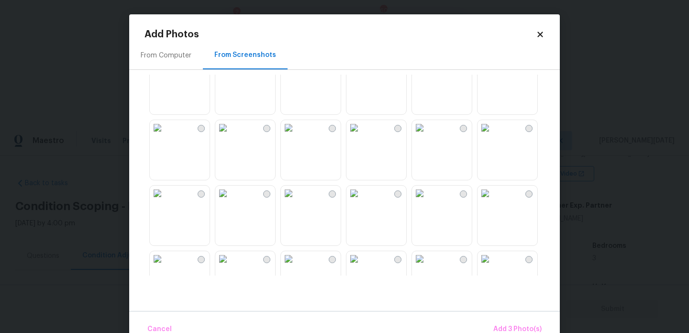
scroll to position [300, 0]
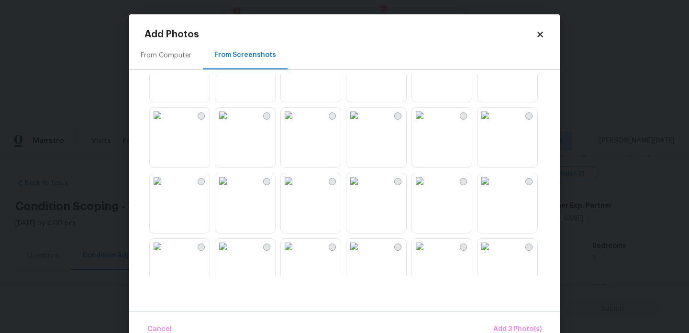
click at [296, 123] on img at bounding box center [288, 115] width 15 height 15
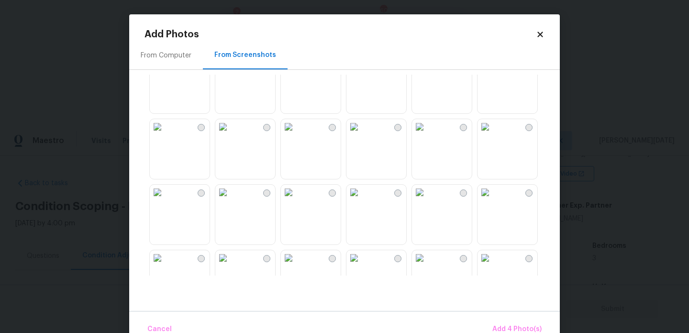
click at [493, 200] on img at bounding box center [485, 192] width 15 height 15
click at [493, 262] on img at bounding box center [485, 257] width 15 height 15
click at [514, 324] on span "Add 6 Photo(s)" at bounding box center [517, 330] width 49 height 12
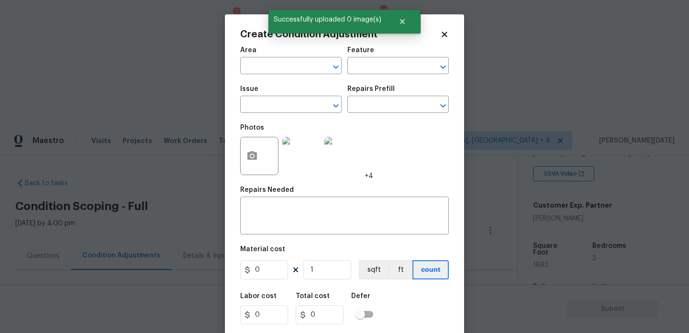
click at [279, 77] on span "Area ​" at bounding box center [291, 60] width 102 height 39
click at [265, 70] on input "text" at bounding box center [277, 66] width 75 height 15
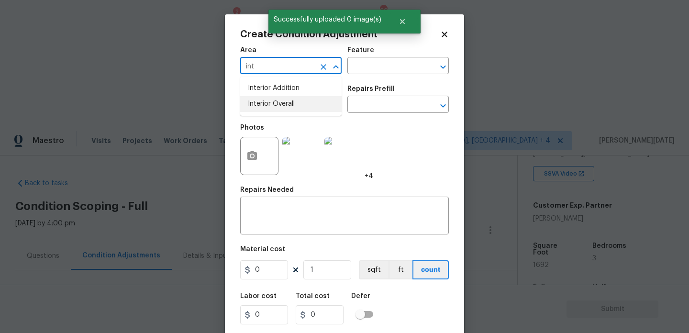
click at [272, 106] on li "Interior Overall" at bounding box center [291, 104] width 102 height 16
type input "Interior Overall"
click at [272, 106] on input "text" at bounding box center [277, 105] width 75 height 15
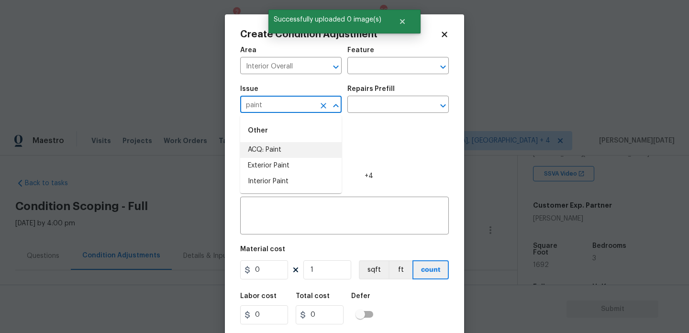
click at [287, 157] on li "ACQ: Paint" at bounding box center [291, 150] width 102 height 16
type input "ACQ: Paint"
click at [401, 102] on input "text" at bounding box center [385, 105] width 75 height 15
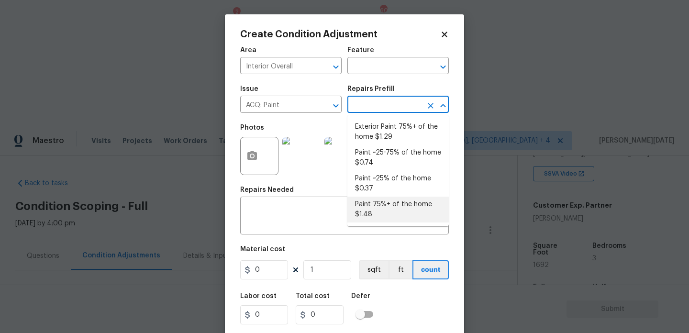
click at [379, 214] on li "Paint 75%+ of the home $1.48" at bounding box center [399, 210] width 102 height 26
type input "Acquisition"
type textarea "Acquisition Scope: 75%+ of the home will likely require interior paint"
type input "1.48"
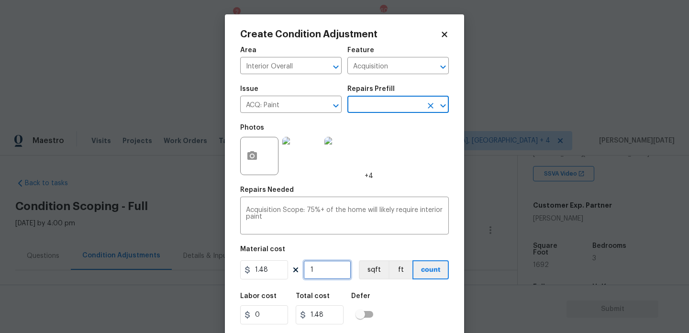
click at [329, 273] on input "1" at bounding box center [328, 269] width 48 height 19
type input "0"
paste input "1692"
type input "1692"
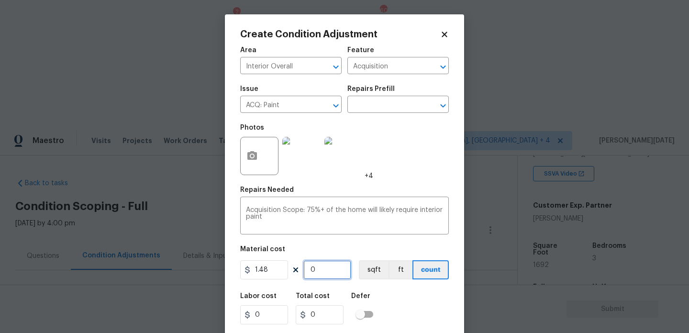
type input "2504.16"
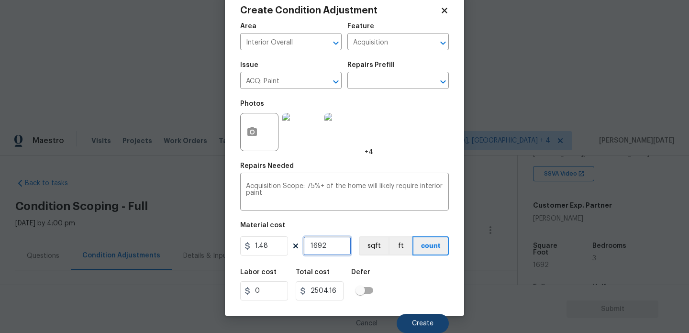
type input "1692"
click at [412, 328] on button "Create" at bounding box center [423, 323] width 52 height 19
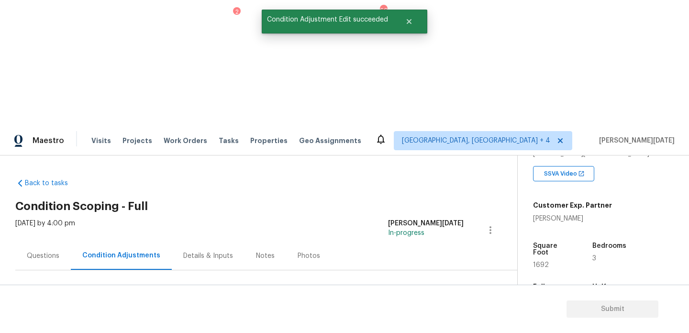
scroll to position [0, 0]
click at [419, 324] on span "Add Condition Adjustment" at bounding box center [440, 328] width 97 height 9
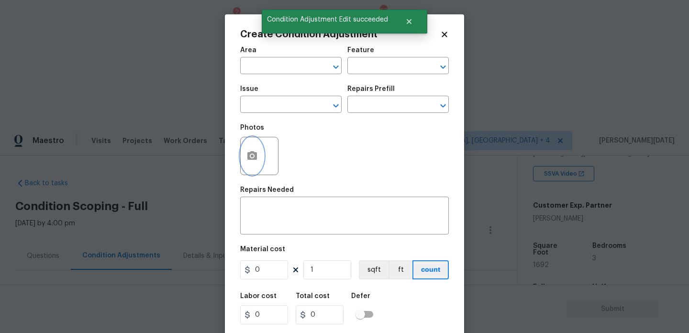
click at [257, 161] on icon "button" at bounding box center [252, 155] width 11 height 11
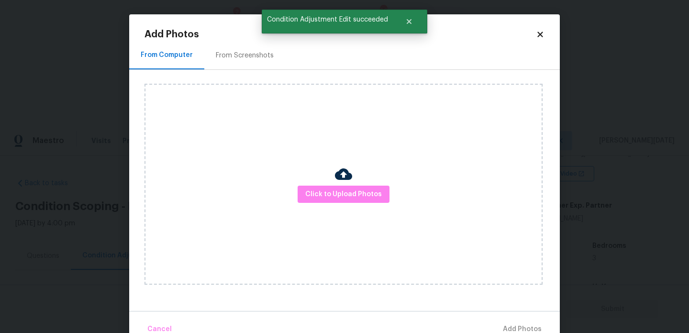
click at [238, 60] on div "From Screenshots" at bounding box center [244, 55] width 81 height 28
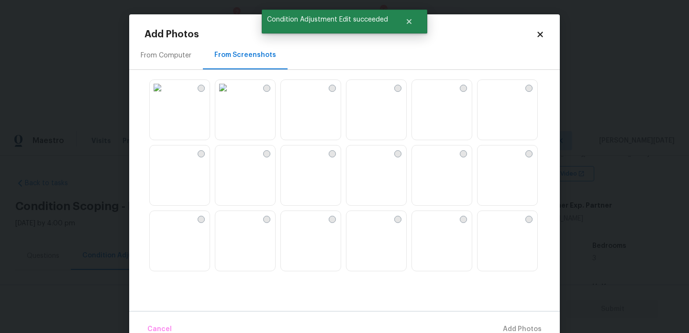
click at [231, 161] on img at bounding box center [222, 153] width 15 height 15
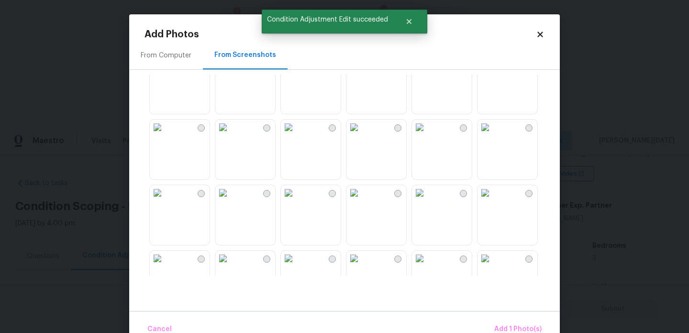
click at [284, 135] on img at bounding box center [288, 127] width 15 height 15
click at [428, 135] on img at bounding box center [419, 127] width 15 height 15
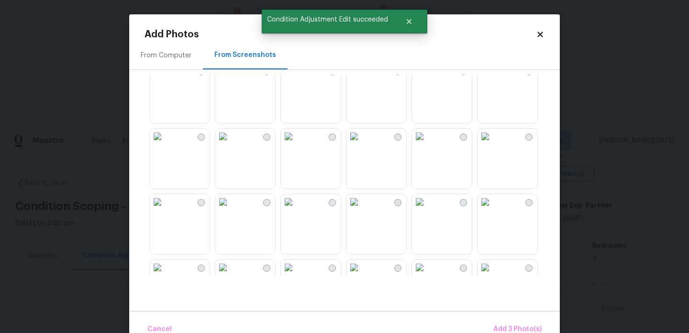
scroll to position [608, 0]
click at [428, 78] on img at bounding box center [419, 69] width 15 height 15
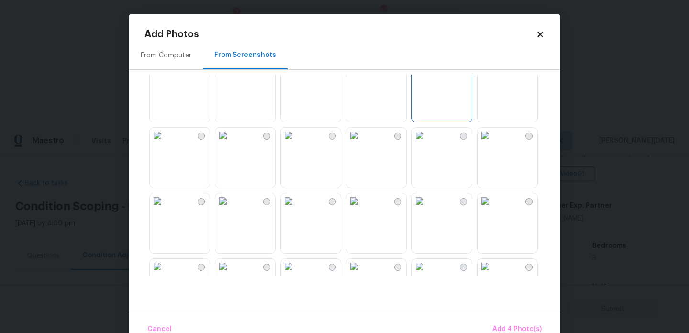
click at [428, 78] on img at bounding box center [419, 69] width 15 height 15
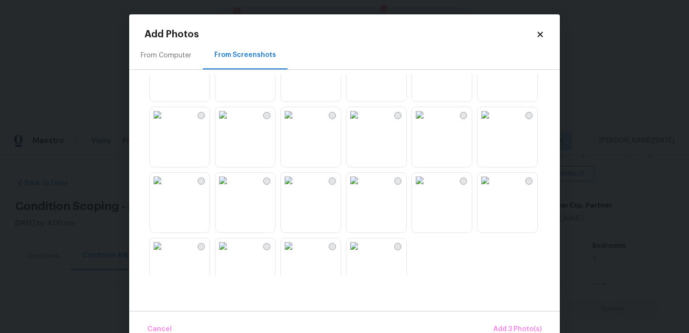
scroll to position [914, 0]
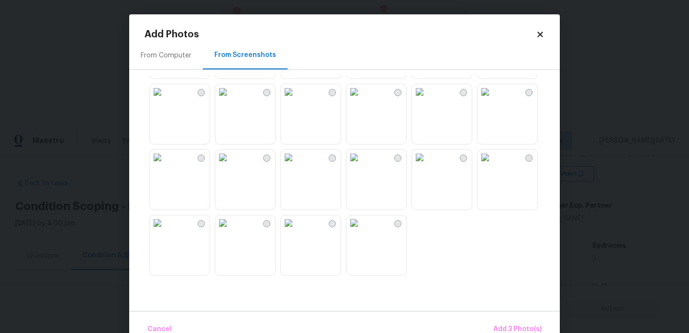
click at [296, 100] on img at bounding box center [288, 91] width 15 height 15
click at [493, 100] on img at bounding box center [485, 91] width 15 height 15
click at [231, 165] on img at bounding box center [222, 157] width 15 height 15
click at [165, 231] on img at bounding box center [157, 222] width 15 height 15
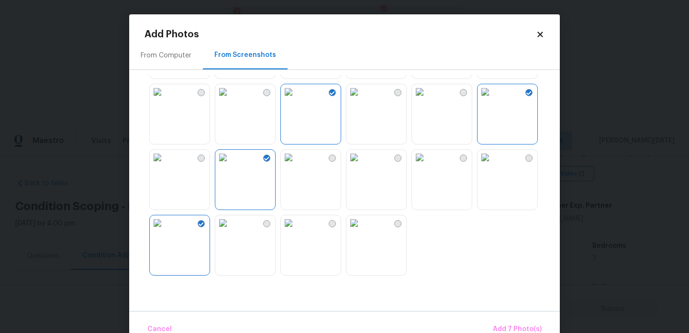
click at [296, 231] on img at bounding box center [288, 222] width 15 height 15
click at [523, 327] on span "Add 8 Photo(s)" at bounding box center [517, 330] width 49 height 12
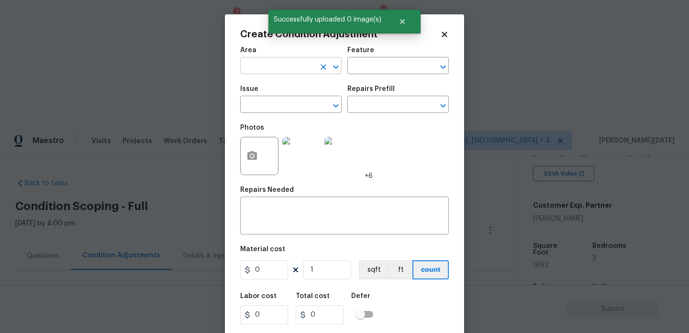
click at [254, 66] on input "text" at bounding box center [277, 66] width 75 height 15
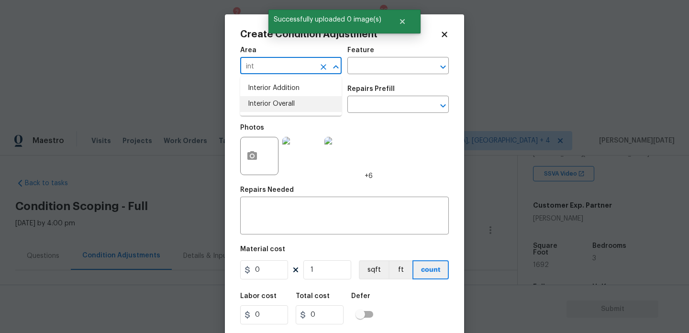
click at [266, 107] on li "Interior Overall" at bounding box center [291, 104] width 102 height 16
type input "Interior Overall"
click at [266, 107] on input "text" at bounding box center [277, 105] width 75 height 15
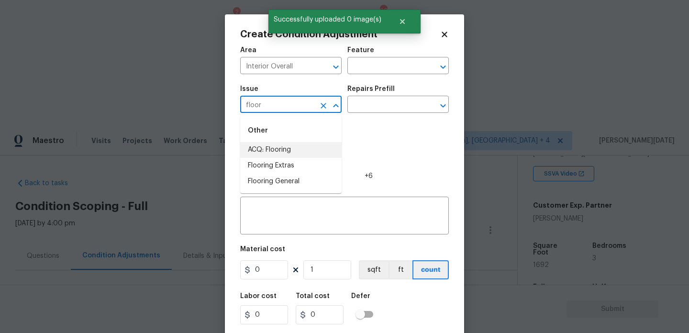
click at [278, 144] on li "ACQ: Flooring" at bounding box center [291, 150] width 102 height 16
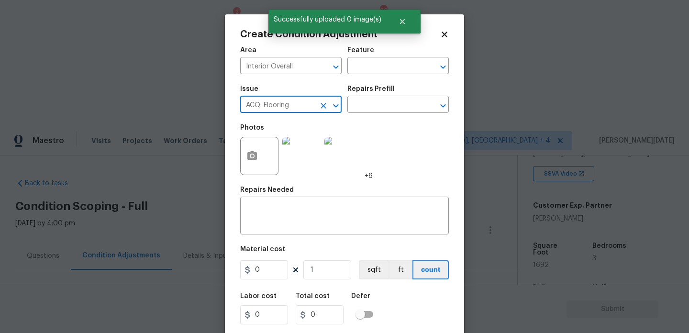
type input "ACQ: Flooring"
click at [355, 119] on div "Issue ACQ: Flooring ​ Repairs Prefill ​" at bounding box center [344, 99] width 209 height 39
click at [378, 111] on input "text" at bounding box center [385, 105] width 75 height 15
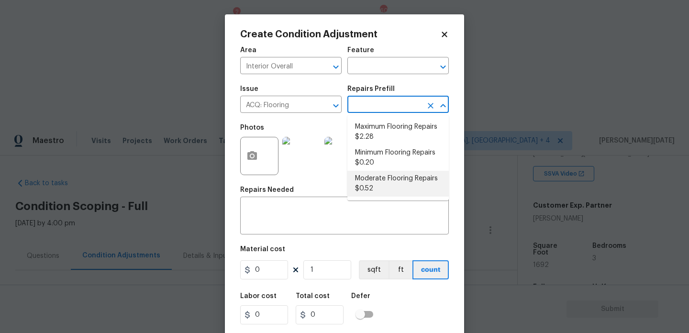
click at [377, 192] on li "Moderate Flooring Repairs $0.52" at bounding box center [399, 184] width 102 height 26
type input "Acquisition"
type textarea "Acquisition Scope: Moderate flooring repairs"
type input "0.52"
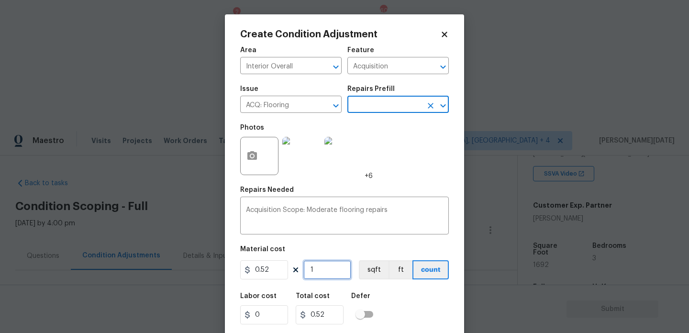
click at [337, 265] on input "1" at bounding box center [328, 269] width 48 height 19
type input "0"
paste input "1692"
type input "1692"
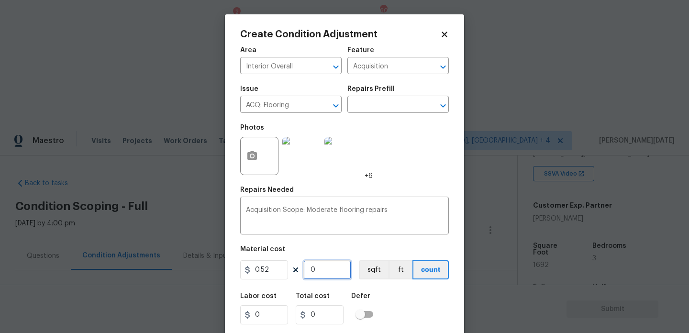
type input "879.84"
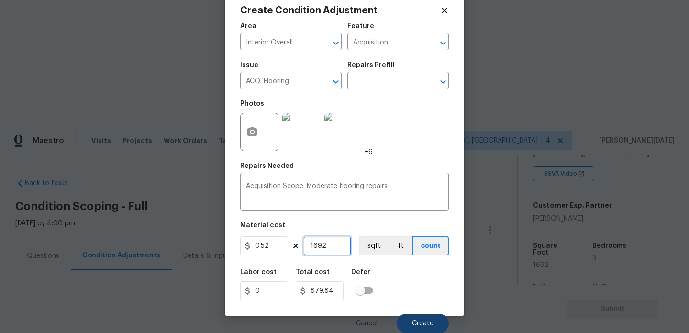
type input "1692"
click at [426, 325] on span "Create" at bounding box center [423, 323] width 22 height 7
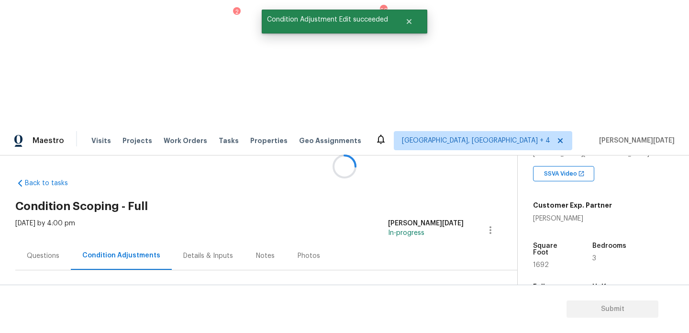
scroll to position [0, 0]
click at [432, 318] on span "Add Condition Adjustment" at bounding box center [440, 328] width 108 height 21
click at [456, 318] on button "Add Condition Adjustment" at bounding box center [440, 328] width 108 height 20
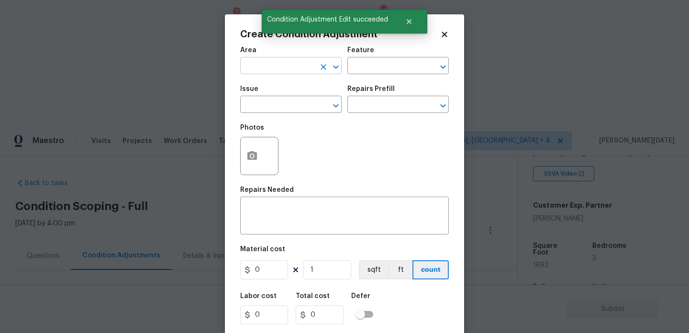
click at [255, 65] on input "text" at bounding box center [277, 66] width 75 height 15
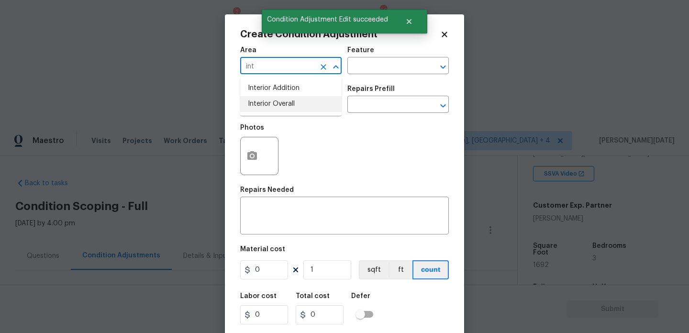
click at [261, 108] on li "Interior Overall" at bounding box center [291, 104] width 102 height 16
type input "Interior Overall"
click at [261, 108] on input "text" at bounding box center [277, 105] width 75 height 15
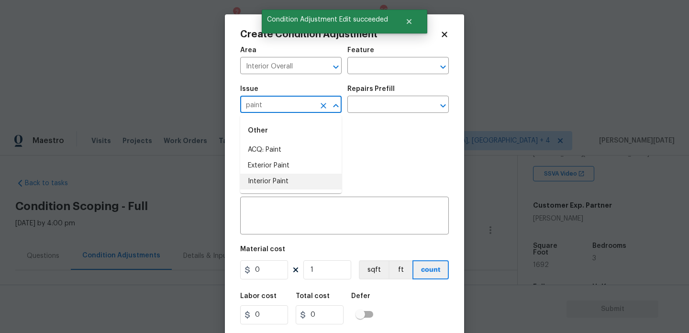
click at [276, 177] on li "Interior Paint" at bounding box center [291, 182] width 102 height 16
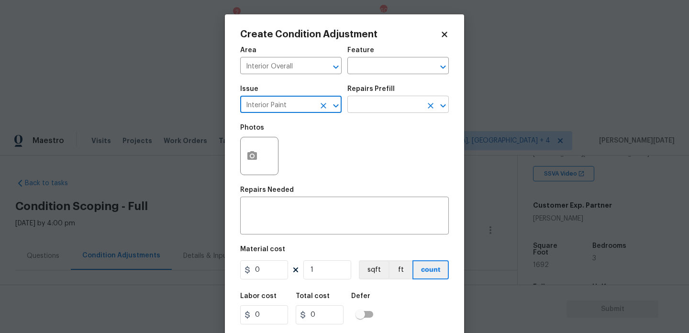
type input "Interior Paint"
click at [379, 112] on input "text" at bounding box center [385, 105] width 75 height 15
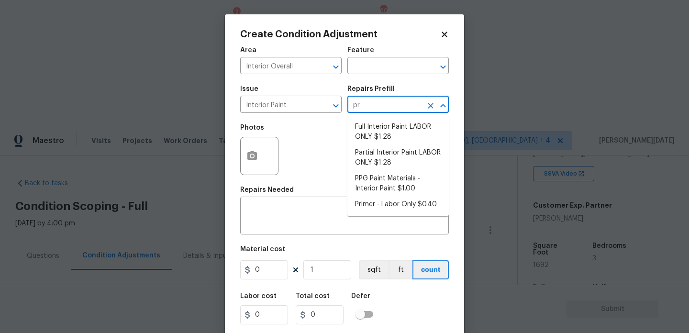
type input "pri"
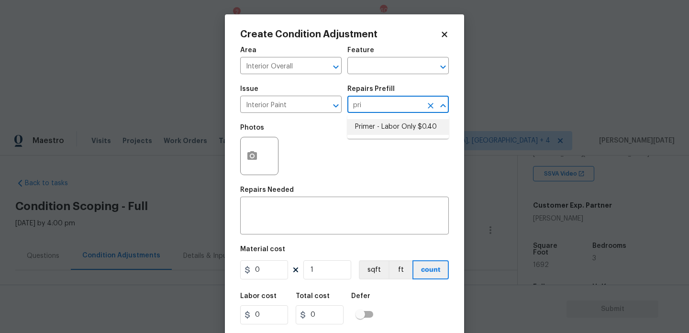
click at [394, 121] on li "Primer - Labor Only $0.40" at bounding box center [399, 127] width 102 height 16
type input "Overall Paint"
type textarea "Interior primer - PRIMER PROVIDED BY OPENDOOR - All nails, screws, drywall anch…"
type input "0.4"
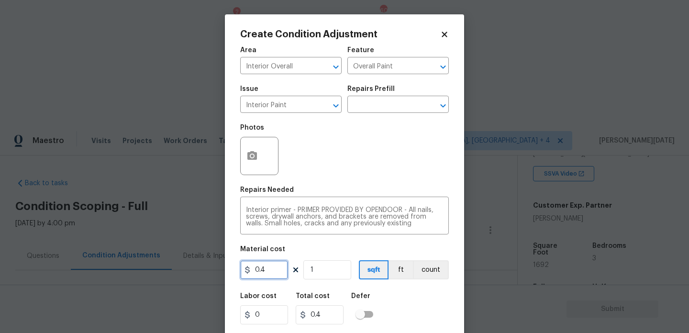
drag, startPoint x: 277, startPoint y: 275, endPoint x: 201, endPoint y: 274, distance: 76.1
click at [201, 274] on div "Create Condition Adjustment Area Interior Overall ​ Feature Overall Paint ​ Iss…" at bounding box center [344, 166] width 689 height 333
type input "500"
click at [331, 163] on div "Photos" at bounding box center [344, 150] width 209 height 62
type input "500"
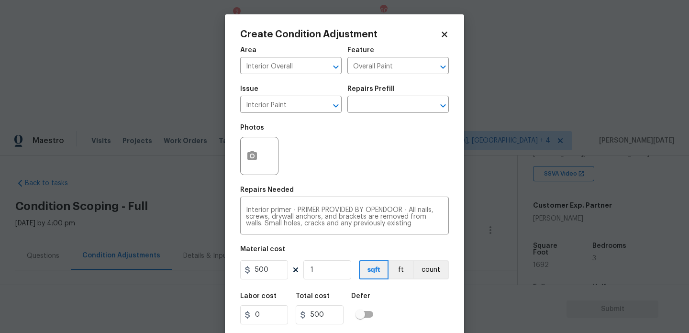
click at [266, 158] on div at bounding box center [259, 156] width 38 height 38
click at [259, 157] on button "button" at bounding box center [252, 155] width 23 height 37
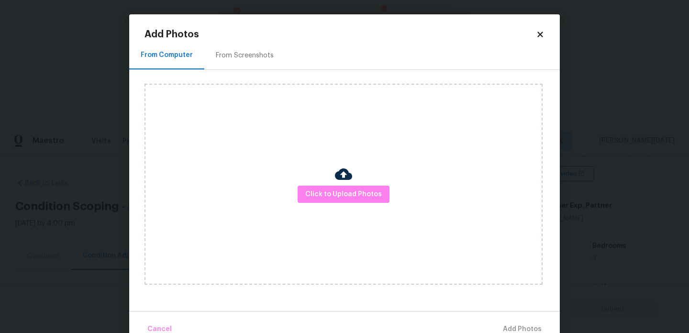
click at [251, 54] on div "From Screenshots" at bounding box center [245, 56] width 58 height 10
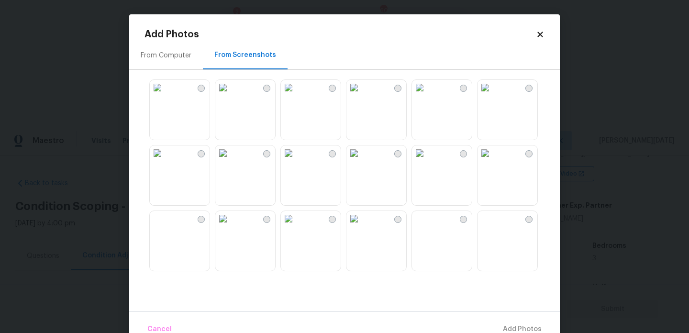
click at [165, 161] on img at bounding box center [157, 153] width 15 height 15
click at [362, 161] on img at bounding box center [354, 153] width 15 height 15
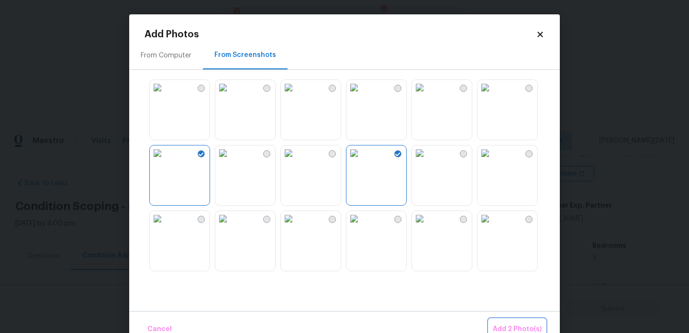
click at [513, 326] on span "Add 2 Photo(s)" at bounding box center [517, 330] width 49 height 12
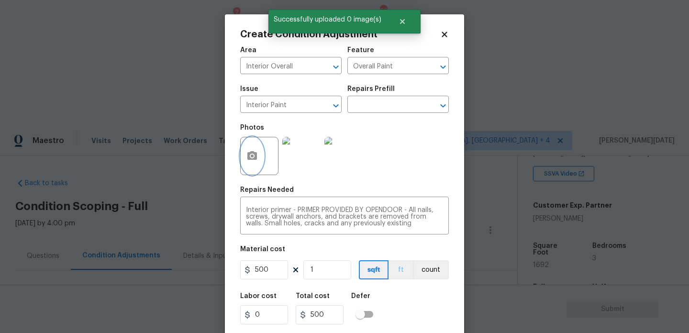
scroll to position [24, 0]
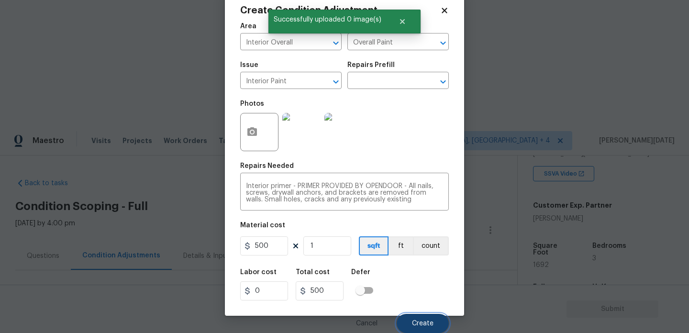
click at [422, 322] on span "Create" at bounding box center [423, 323] width 22 height 7
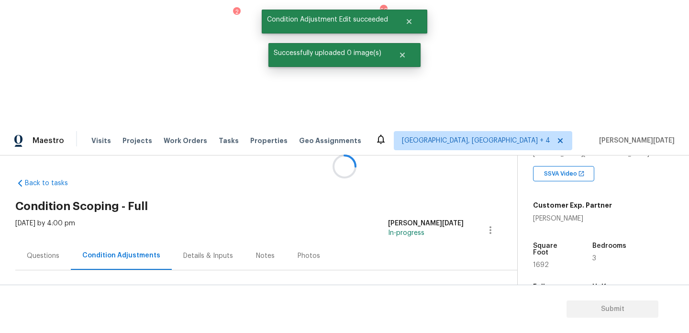
scroll to position [0, 0]
click at [413, 301] on h3 "Condition Adjustments" at bounding box center [254, 306] width 479 height 10
click at [418, 318] on button "Add Condition Adjustment" at bounding box center [440, 328] width 108 height 20
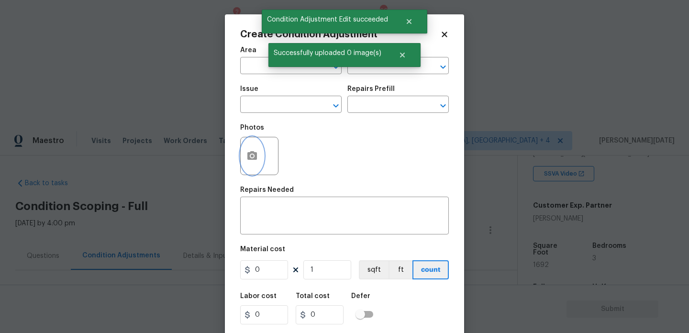
click at [251, 154] on icon "button" at bounding box center [253, 155] width 10 height 9
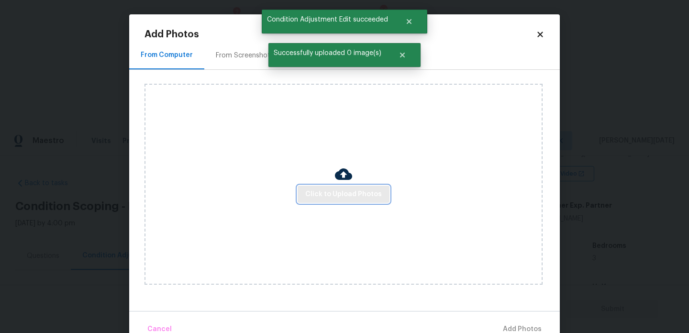
click at [338, 187] on button "Click to Upload Photos" at bounding box center [344, 195] width 92 height 18
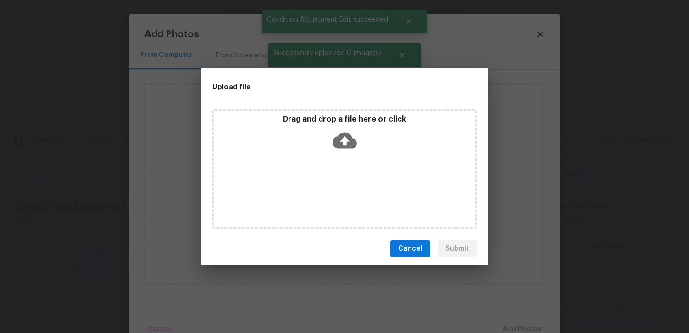
click at [338, 187] on div "Drag and drop a file here or click" at bounding box center [345, 169] width 264 height 120
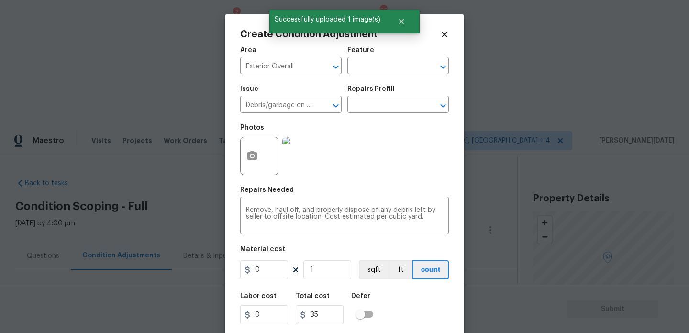
scroll to position [183, 0]
type input "600"
click at [370, 178] on div "Photos" at bounding box center [344, 150] width 209 height 62
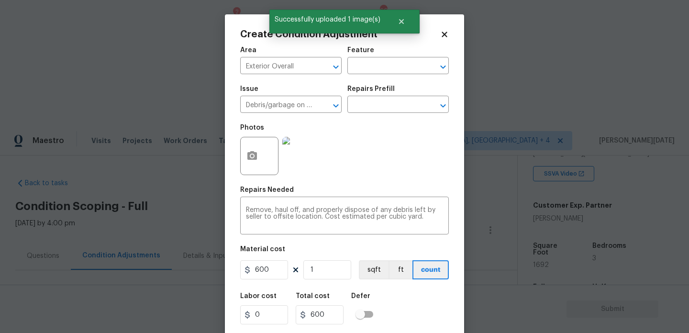
scroll to position [24, 0]
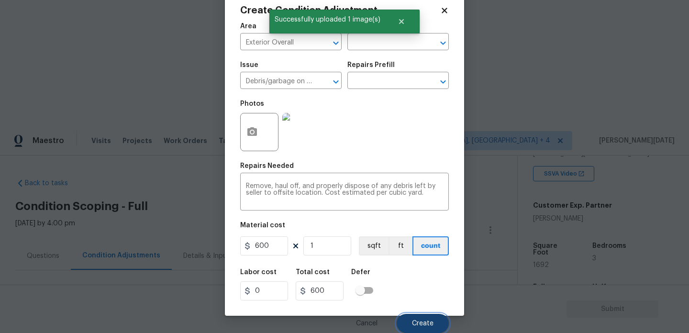
click at [415, 327] on button "Create" at bounding box center [423, 323] width 52 height 19
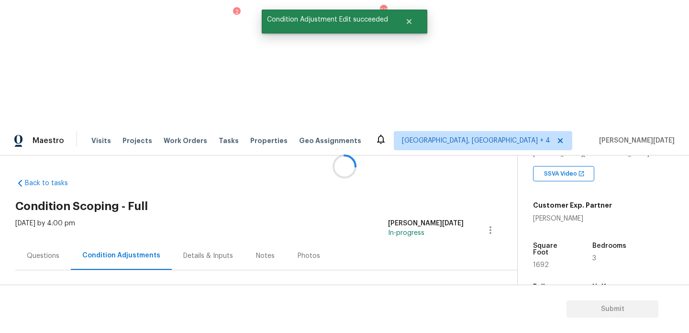
scroll to position [0, 0]
click at [410, 324] on span "Add Condition Adjustment" at bounding box center [440, 328] width 97 height 9
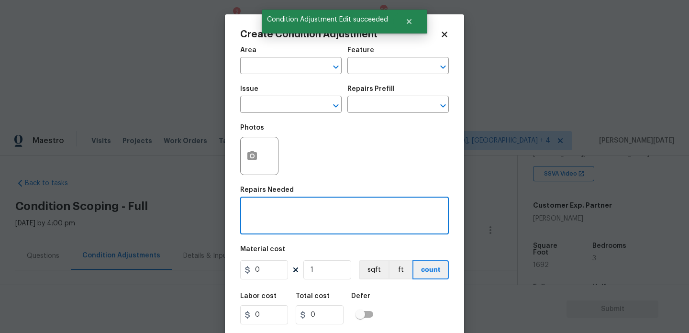
click at [410, 207] on div "x ​" at bounding box center [344, 216] width 209 height 35
click at [247, 162] on button "button" at bounding box center [252, 155] width 23 height 37
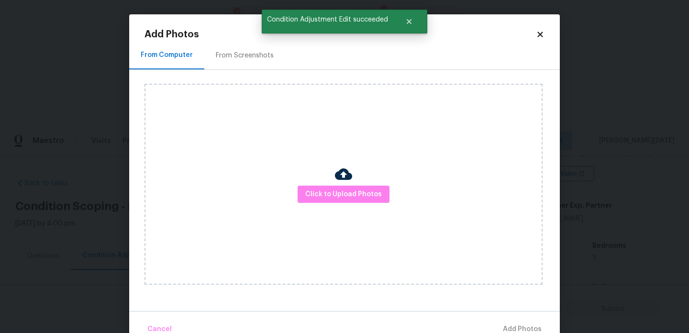
click at [249, 53] on div "From Screenshots" at bounding box center [245, 56] width 58 height 10
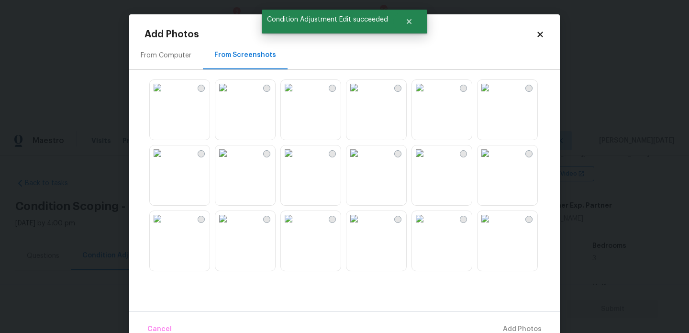
click at [296, 161] on img at bounding box center [288, 153] width 15 height 15
click at [519, 322] on button "Add 1 Photo(s)" at bounding box center [518, 329] width 55 height 21
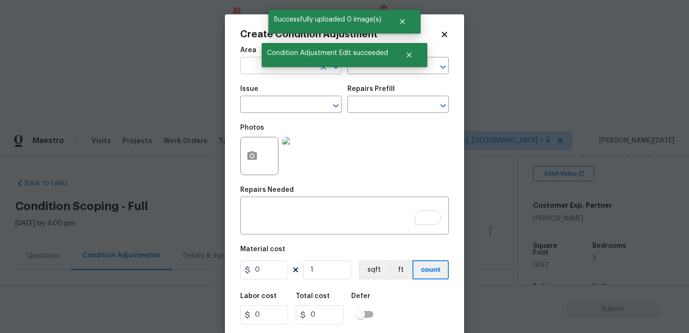
click at [252, 68] on input "text" at bounding box center [277, 66] width 75 height 15
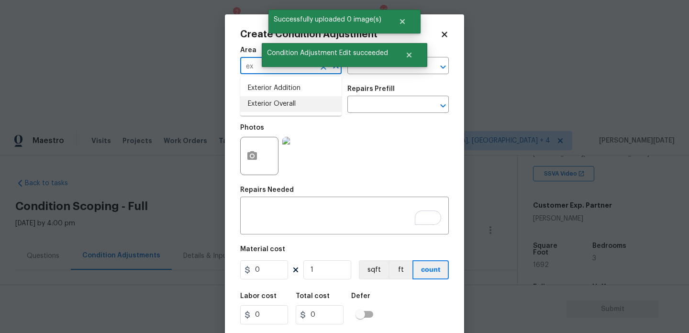
click at [263, 98] on li "Exterior Overall" at bounding box center [291, 104] width 102 height 16
type input "Exterior Overall"
click at [263, 98] on div "Issue" at bounding box center [291, 92] width 102 height 12
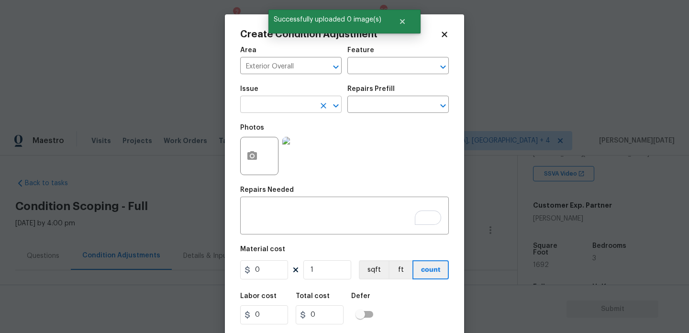
click at [263, 104] on input "text" at bounding box center [277, 105] width 75 height 15
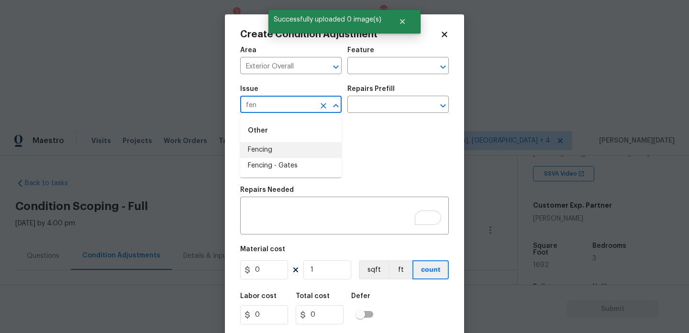
click at [271, 147] on li "Fencing" at bounding box center [291, 150] width 102 height 16
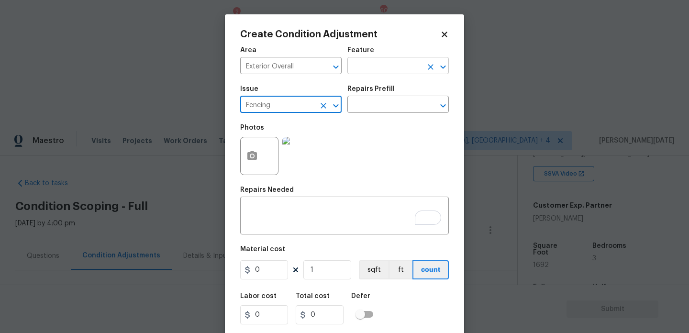
type input "Fencing"
click at [376, 73] on input "text" at bounding box center [385, 66] width 75 height 15
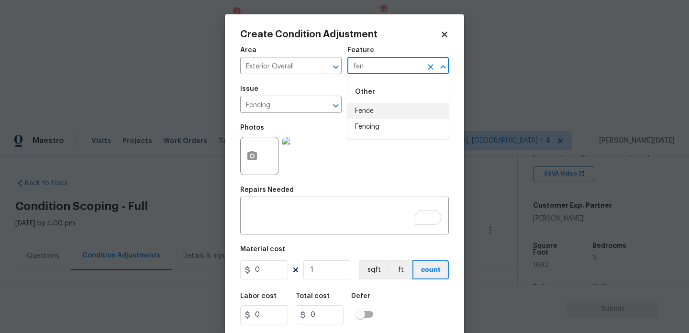
click at [374, 111] on li "Fence" at bounding box center [399, 111] width 102 height 16
type input "Fence"
click at [261, 264] on input "0" at bounding box center [264, 269] width 48 height 19
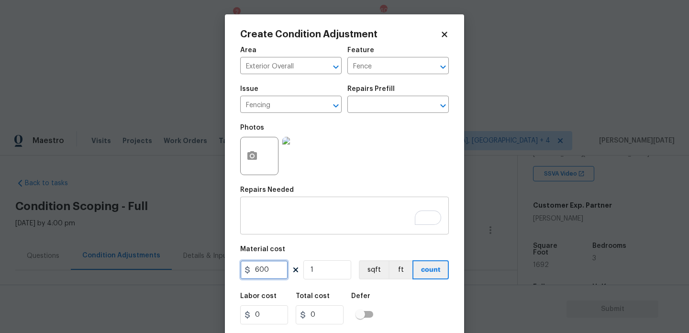
type input "600"
click at [264, 213] on textarea "To enrich screen reader interactions, please activate Accessibility in Grammarl…" at bounding box center [344, 217] width 197 height 20
type input "600"
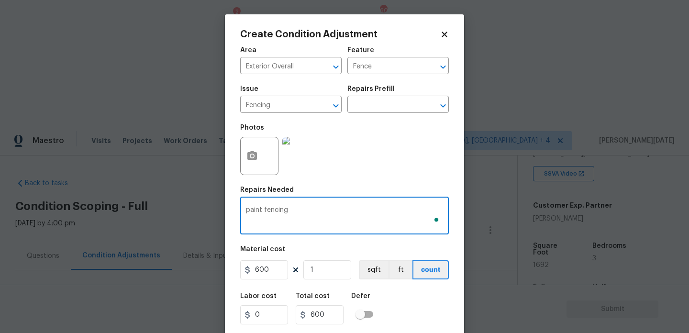
scroll to position [24, 0]
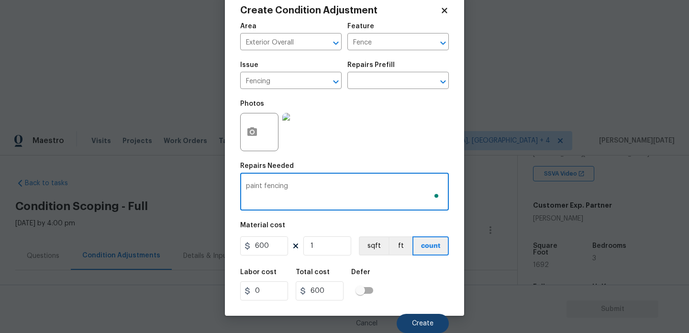
type textarea "paint fencing"
click at [407, 319] on button "Create" at bounding box center [423, 323] width 52 height 19
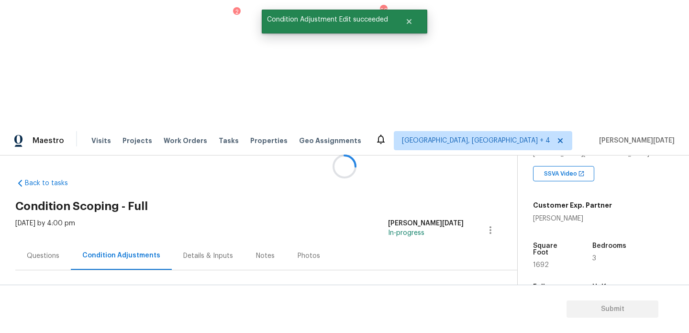
scroll to position [0, 0]
click at [444, 318] on button "Add Condition Adjustment" at bounding box center [440, 328] width 108 height 20
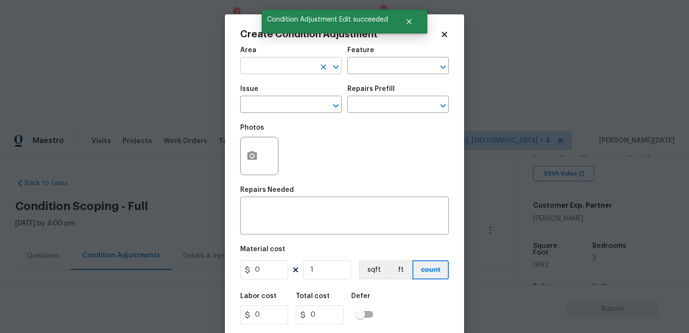
click at [254, 71] on input "text" at bounding box center [277, 66] width 75 height 15
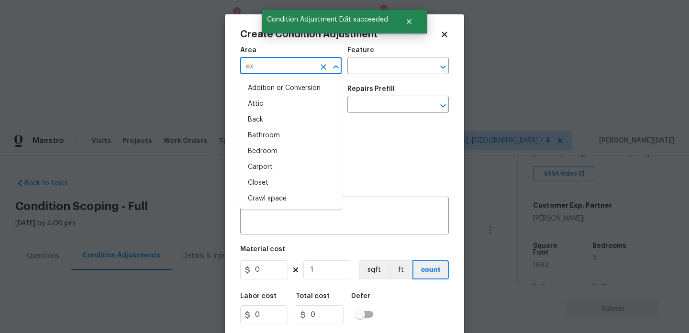
click at [254, 71] on input "ex" at bounding box center [277, 66] width 75 height 15
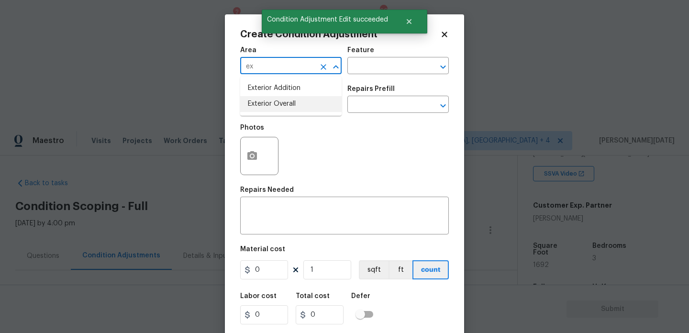
click at [265, 102] on li "Exterior Overall" at bounding box center [291, 104] width 102 height 16
type input "Exterior Overall"
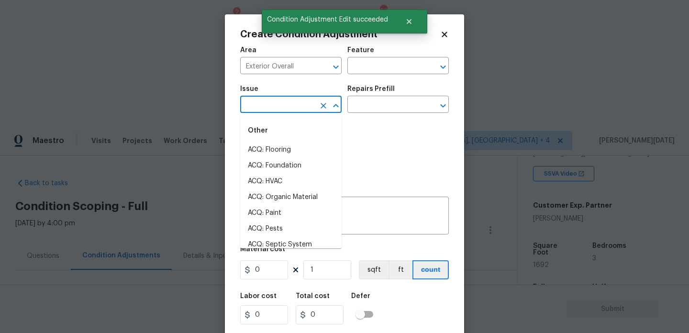
click at [265, 102] on input "text" at bounding box center [277, 105] width 75 height 15
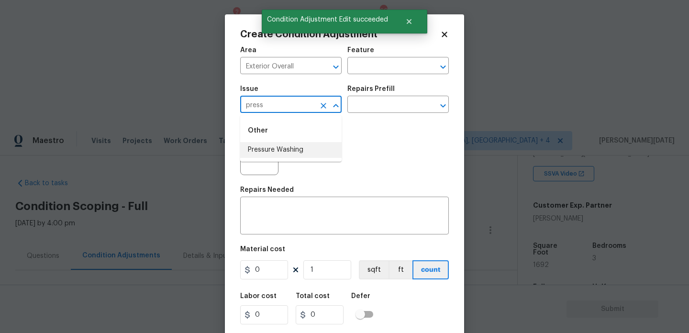
click at [277, 152] on li "Pressure Washing" at bounding box center [291, 150] width 102 height 16
type input "Pressure Washing"
click at [382, 112] on input "text" at bounding box center [385, 105] width 75 height 15
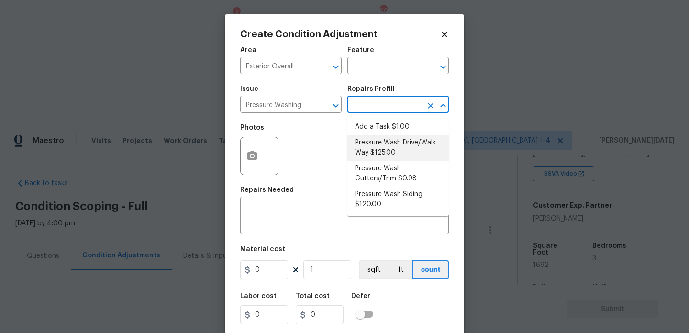
click at [398, 148] on li "Pressure Wash Drive/Walk Way $125.00" at bounding box center [399, 148] width 102 height 26
type input "Siding"
type textarea "Pressure wash the driveways/walkways as directed by the PM. Ensure that all deb…"
type input "125"
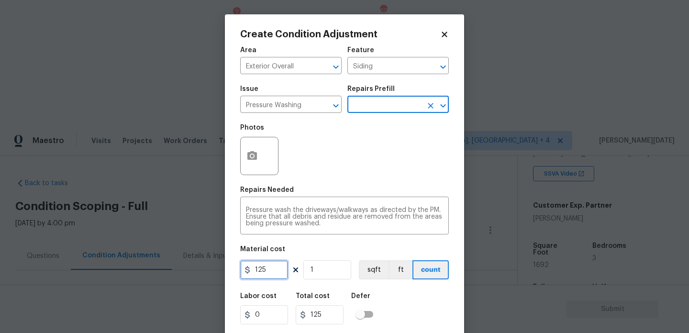
drag, startPoint x: 278, startPoint y: 271, endPoint x: 214, endPoint y: 261, distance: 64.4
click at [214, 261] on div "Create Condition Adjustment Area Exterior Overall ​ Feature Siding ​ Issue Pres…" at bounding box center [344, 166] width 689 height 333
type input "200"
click at [301, 191] on div "Repairs Needed" at bounding box center [344, 193] width 209 height 12
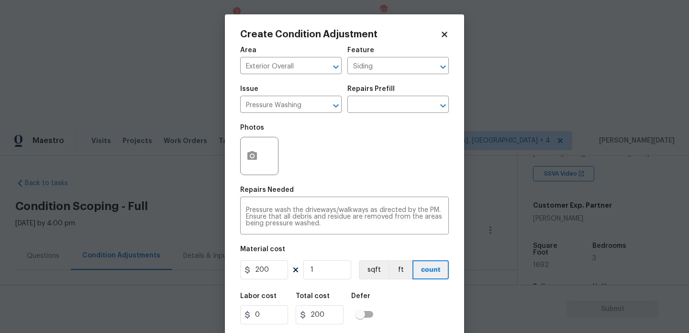
scroll to position [24, 0]
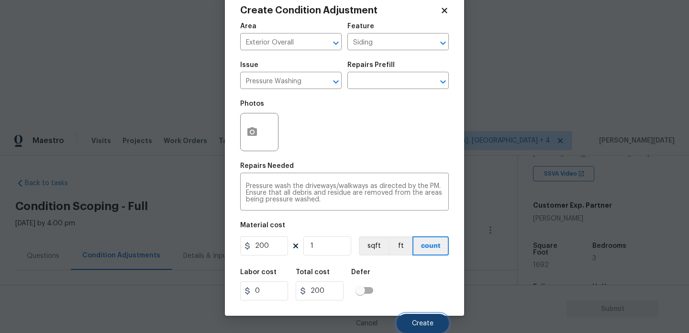
click at [415, 323] on span "Create" at bounding box center [423, 323] width 22 height 7
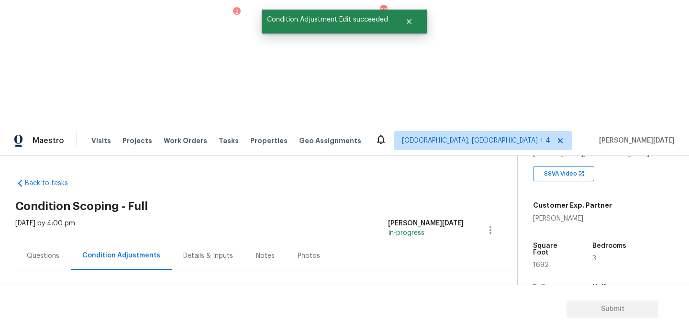
scroll to position [0, 0]
click at [436, 318] on button "Add Condition Adjustment" at bounding box center [440, 328] width 108 height 20
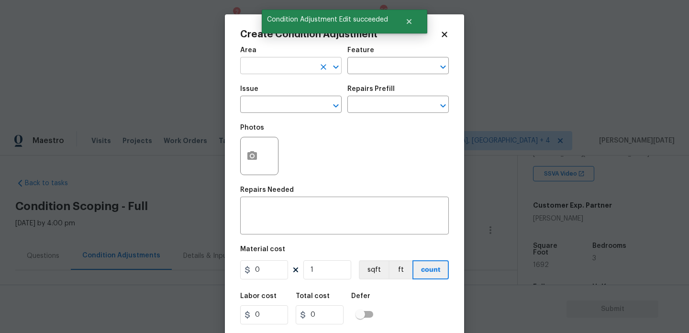
click at [248, 68] on input "text" at bounding box center [277, 66] width 75 height 15
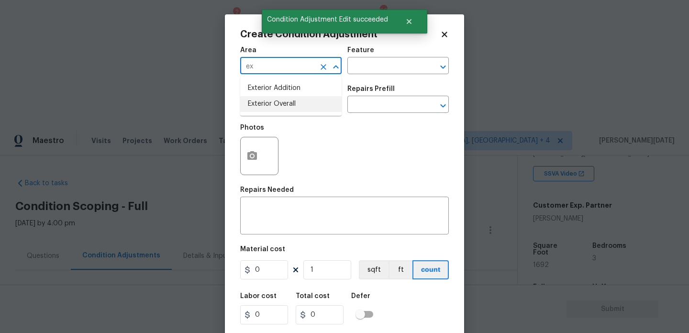
click at [260, 101] on li "Exterior Overall" at bounding box center [291, 104] width 102 height 16
type input "Exterior Overall"
click at [260, 101] on input "text" at bounding box center [277, 105] width 75 height 15
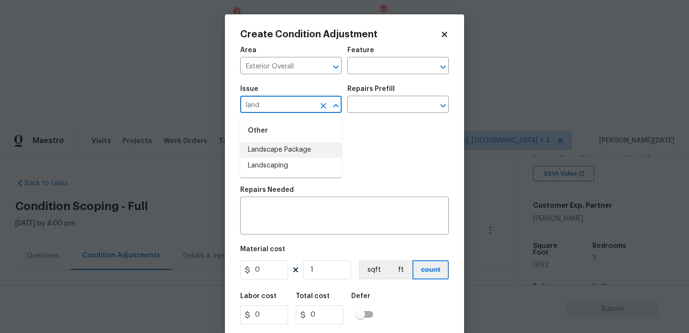
click at [284, 150] on li "Landscape Package" at bounding box center [291, 150] width 102 height 16
type input "Landscape Package"
click at [381, 112] on input "text" at bounding box center [385, 105] width 75 height 15
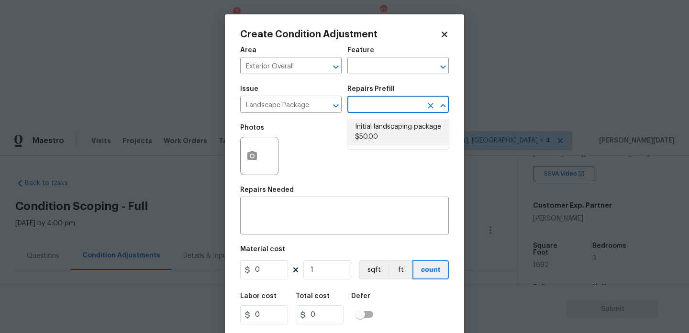
click at [383, 134] on li "Initial landscaping package $50.00" at bounding box center [399, 132] width 102 height 26
type input "Home Readiness Packages"
type textarea "Mowing of grass up to 6" in height. Mow, edge along driveways & sidewalks, trim…"
type input "50"
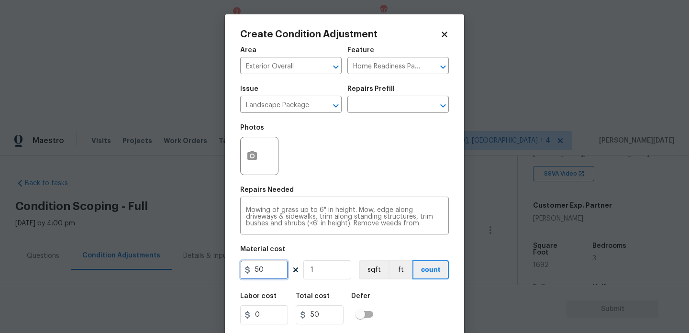
drag, startPoint x: 267, startPoint y: 275, endPoint x: 220, endPoint y: 272, distance: 46.5
click at [220, 272] on div "Create Condition Adjustment Area Exterior Overall ​ Feature Home Readiness Pack…" at bounding box center [344, 166] width 689 height 333
type input "750"
click at [246, 163] on button "button" at bounding box center [252, 155] width 23 height 37
type input "750"
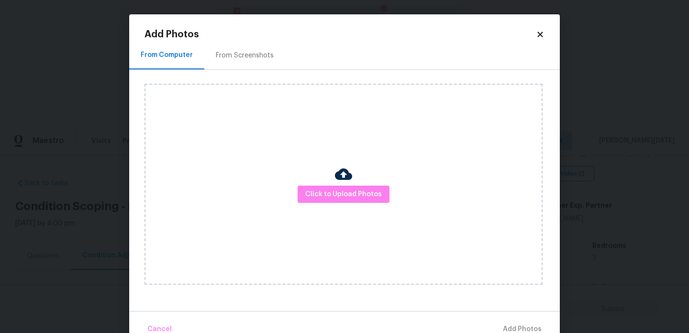
click at [231, 74] on div "Click to Upload Photos" at bounding box center [353, 184] width 416 height 229
click at [239, 43] on div "From Screenshots" at bounding box center [244, 55] width 81 height 28
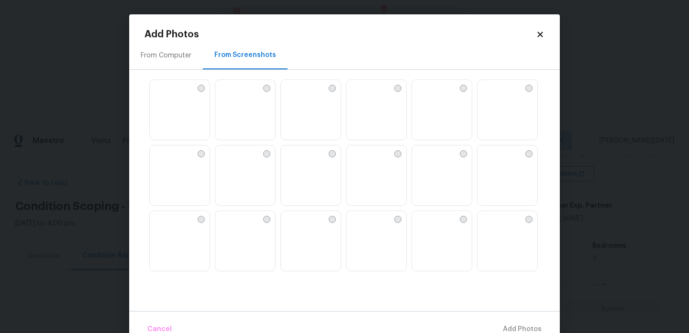
click at [296, 161] on img at bounding box center [288, 153] width 15 height 15
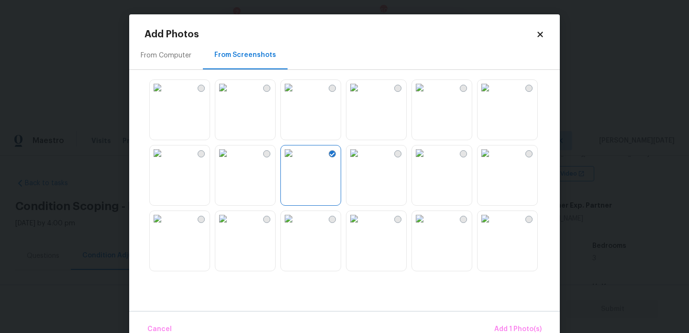
click at [362, 89] on img at bounding box center [354, 87] width 15 height 15
click at [428, 226] on img at bounding box center [419, 218] width 15 height 15
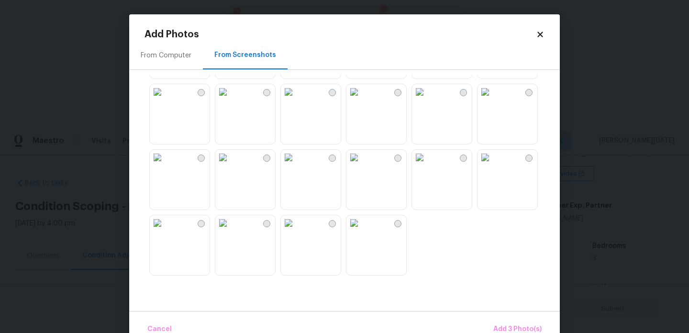
scroll to position [899, 0]
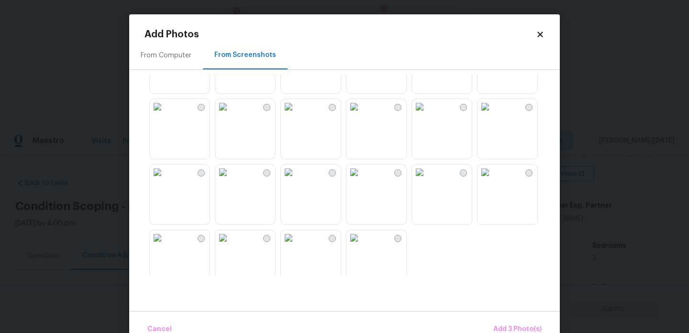
click at [362, 114] on img at bounding box center [354, 106] width 15 height 15
click at [362, 115] on img at bounding box center [354, 107] width 15 height 15
click at [508, 324] on span "Add 5 Photo(s)" at bounding box center [518, 330] width 48 height 12
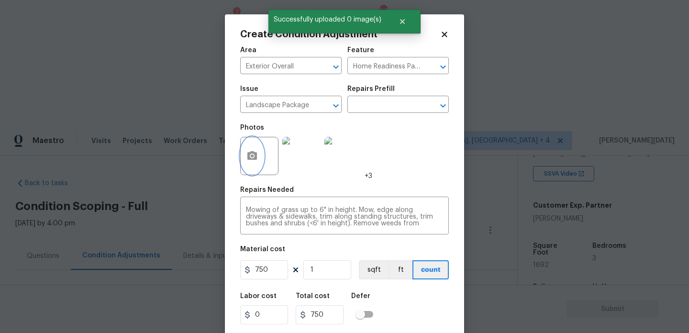
scroll to position [24, 0]
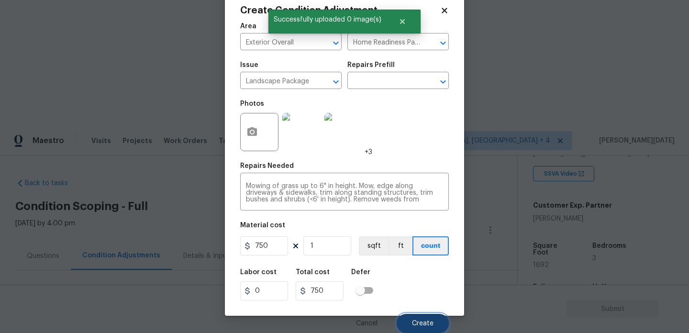
click at [418, 325] on span "Create" at bounding box center [423, 323] width 22 height 7
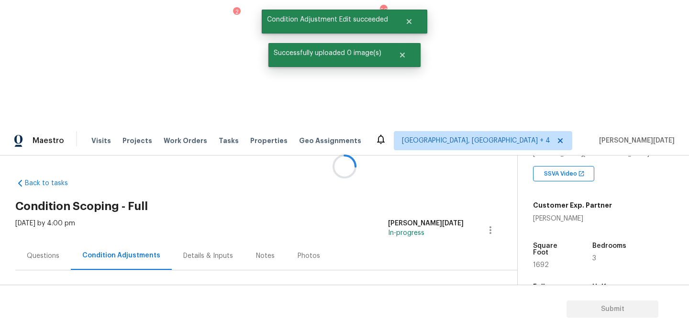
scroll to position [0, 0]
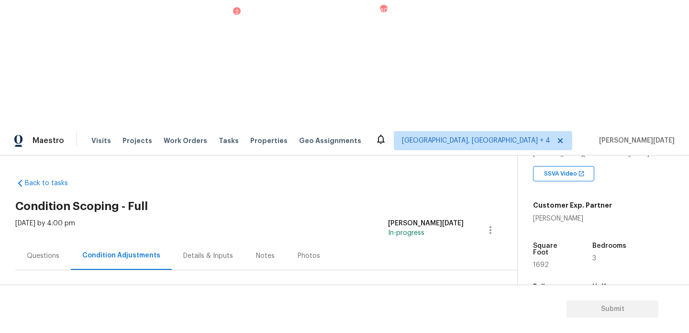
click at [449, 324] on span "Add Condition Adjustment" at bounding box center [440, 328] width 97 height 9
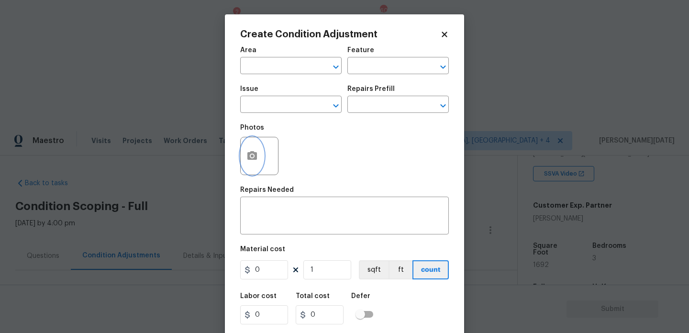
click at [254, 164] on button "button" at bounding box center [252, 155] width 23 height 37
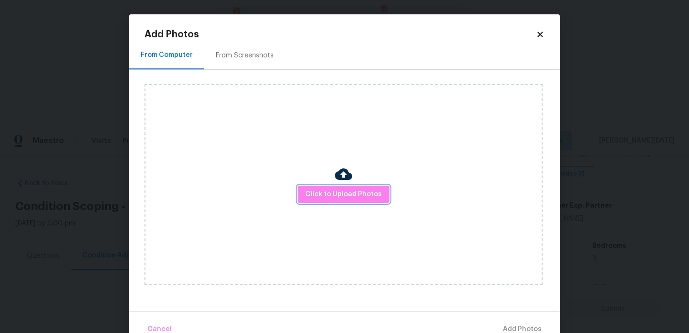
click at [349, 193] on span "Click to Upload Photos" at bounding box center [343, 195] width 77 height 12
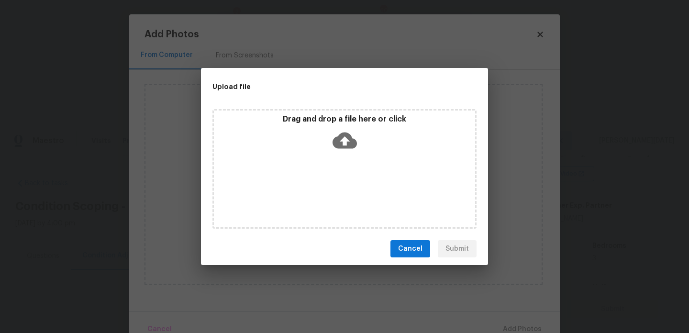
click at [349, 193] on div "Drag and drop a file here or click" at bounding box center [345, 169] width 264 height 120
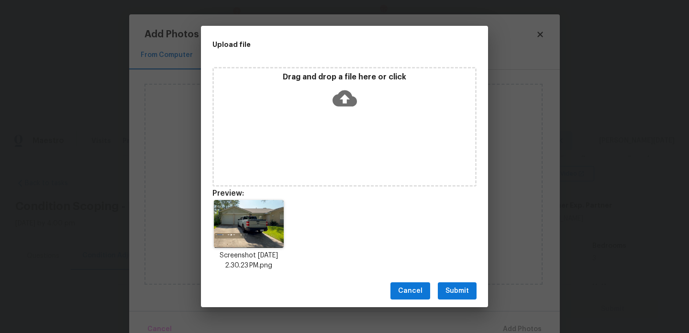
click at [446, 283] on button "Submit" at bounding box center [457, 291] width 39 height 18
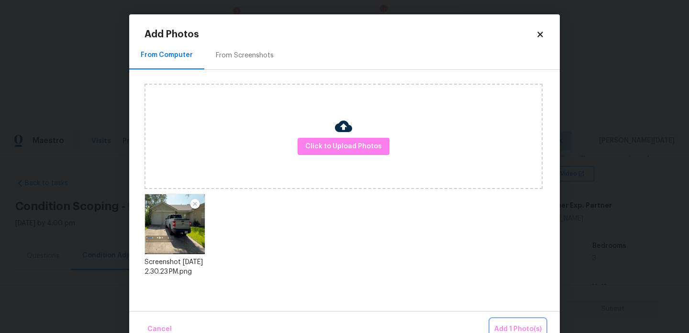
click at [508, 328] on span "Add 1 Photo(s)" at bounding box center [518, 330] width 47 height 12
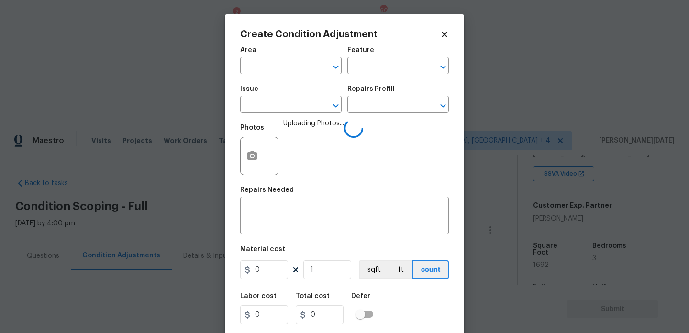
click at [252, 57] on div "Area" at bounding box center [291, 53] width 102 height 12
click at [251, 69] on input "text" at bounding box center [277, 66] width 75 height 15
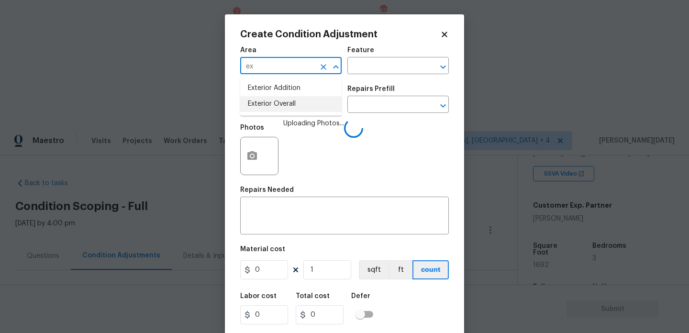
click at [258, 103] on li "Exterior Overall" at bounding box center [291, 104] width 102 height 16
type input "Exterior Overall"
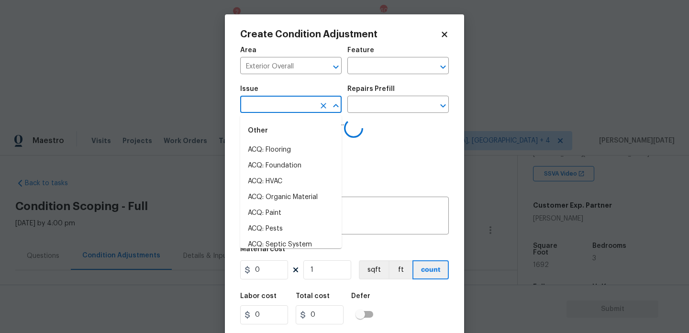
click at [258, 103] on input "text" at bounding box center [277, 105] width 75 height 15
type input "si"
type input "d"
click at [258, 103] on input "d" at bounding box center [277, 105] width 75 height 15
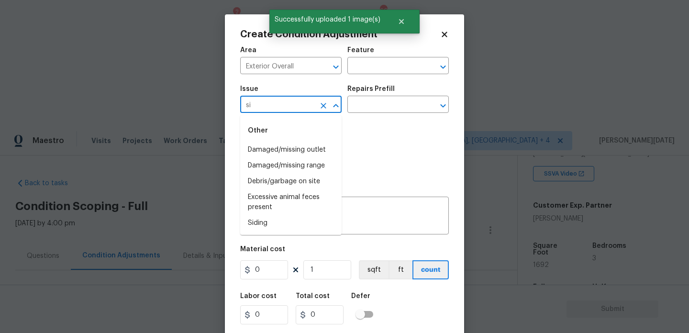
type input "sid"
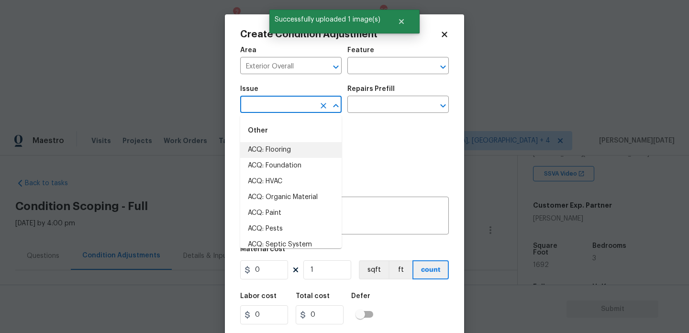
click at [270, 149] on li "ACQ: Flooring" at bounding box center [291, 150] width 102 height 16
type input "ACQ: Flooring"
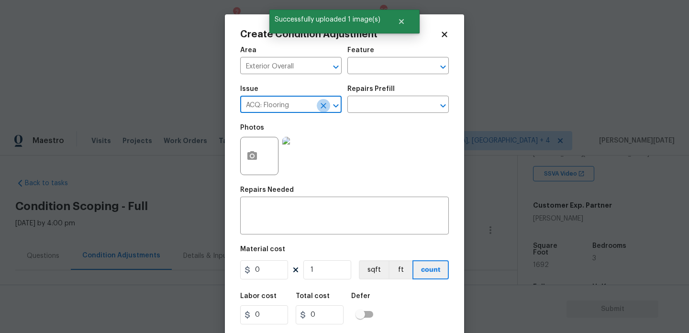
click at [320, 102] on icon "Clear" at bounding box center [324, 106] width 10 height 10
click at [280, 149] on li "Siding" at bounding box center [291, 150] width 102 height 16
type input "Siding"
click at [378, 68] on input "text" at bounding box center [385, 66] width 75 height 15
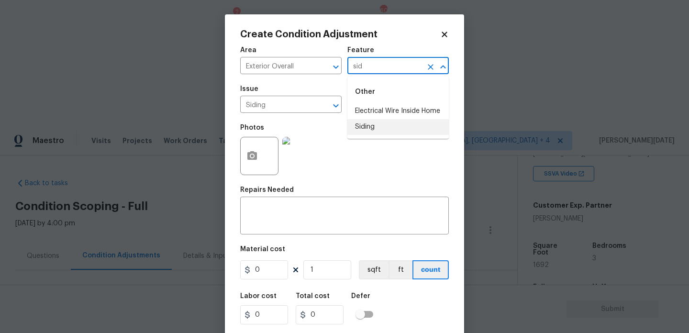
click at [372, 125] on li "Siding" at bounding box center [399, 127] width 102 height 16
type input "Siding"
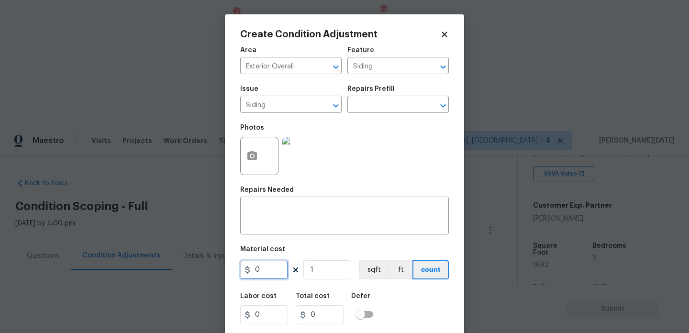
click at [273, 275] on input "0" at bounding box center [264, 269] width 48 height 19
type input "575"
click at [282, 210] on textarea at bounding box center [344, 217] width 197 height 20
type input "575"
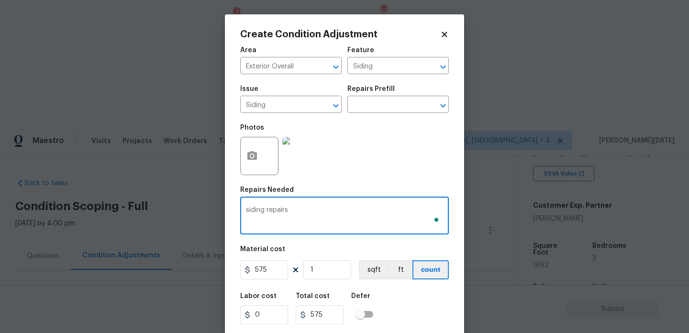
scroll to position [24, 0]
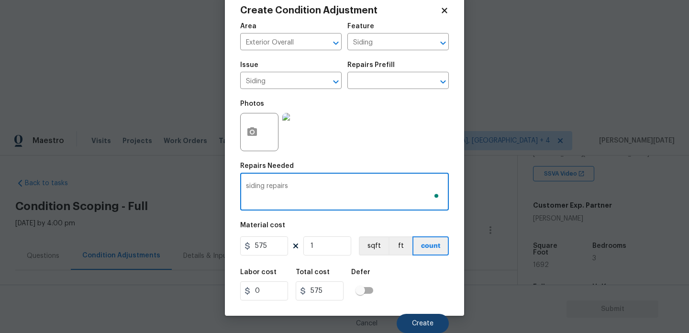
type textarea "siding repairs"
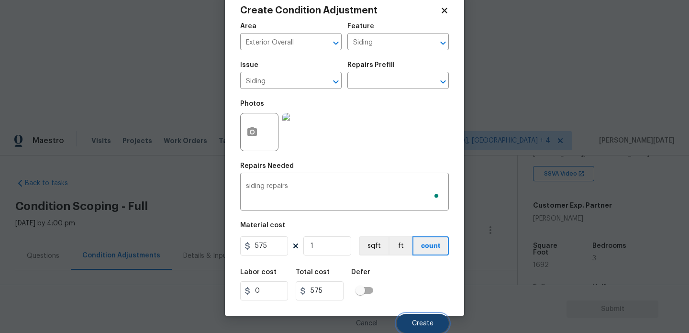
click at [414, 328] on button "Create" at bounding box center [423, 323] width 52 height 19
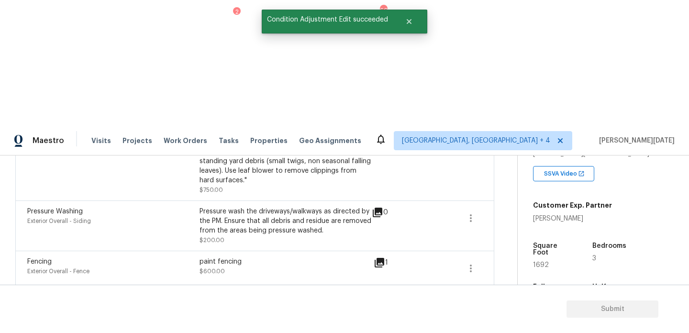
scroll to position [0, 0]
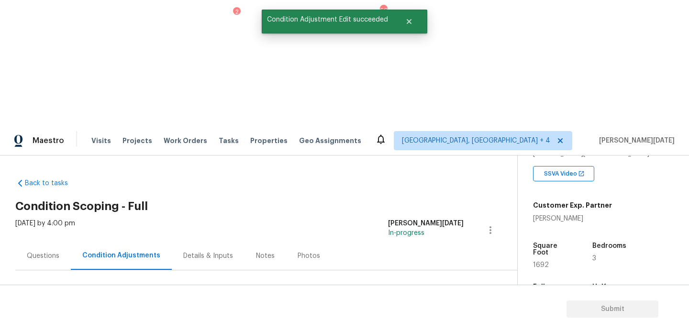
click at [412, 324] on span "Add Condition Adjustment" at bounding box center [440, 328] width 97 height 9
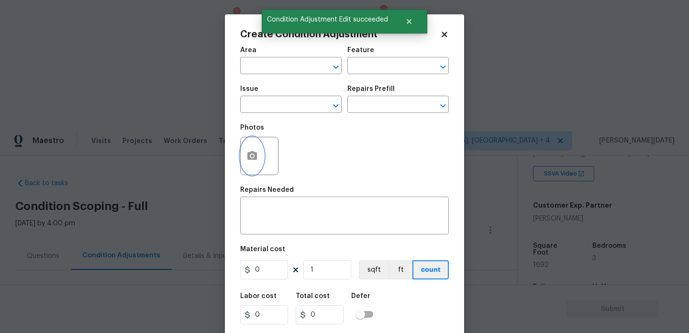
click at [251, 157] on circle "button" at bounding box center [252, 156] width 3 height 3
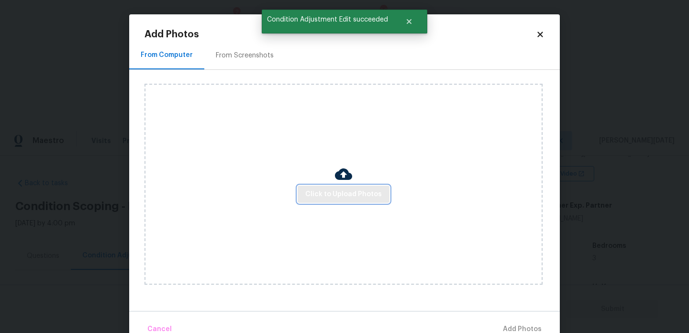
click at [329, 194] on span "Click to Upload Photos" at bounding box center [343, 195] width 77 height 12
